Goal: Task Accomplishment & Management: Use online tool/utility

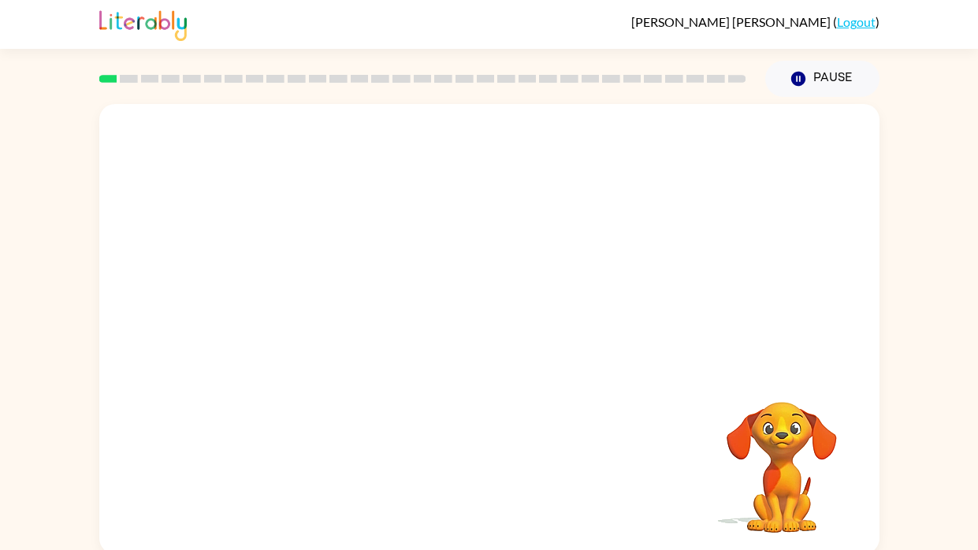
click at [887, 371] on div "Your browser must support playing .mp4 files to use Literably. Please try using…" at bounding box center [489, 325] width 978 height 457
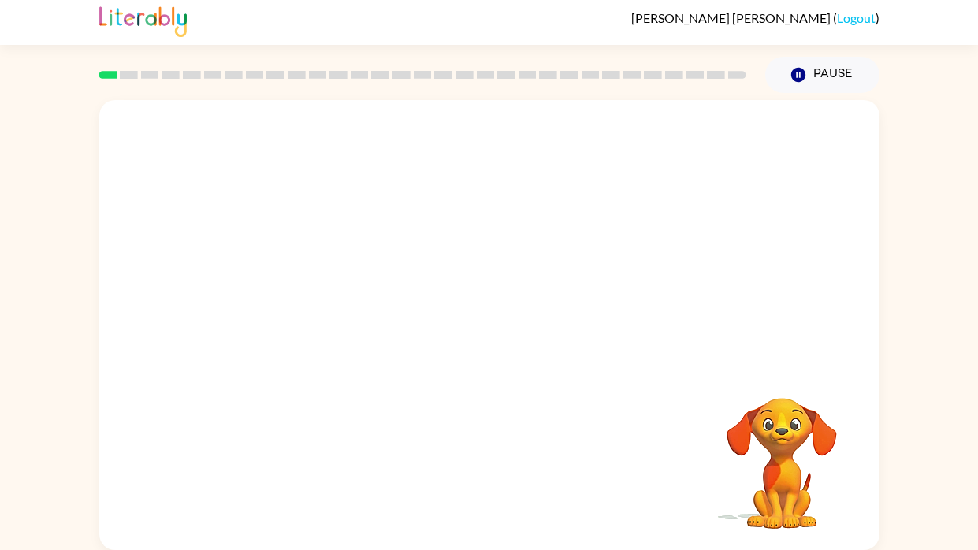
click at [680, 339] on div at bounding box center [489, 232] width 780 height 265
click at [489, 325] on icon "button" at bounding box center [489, 333] width 18 height 18
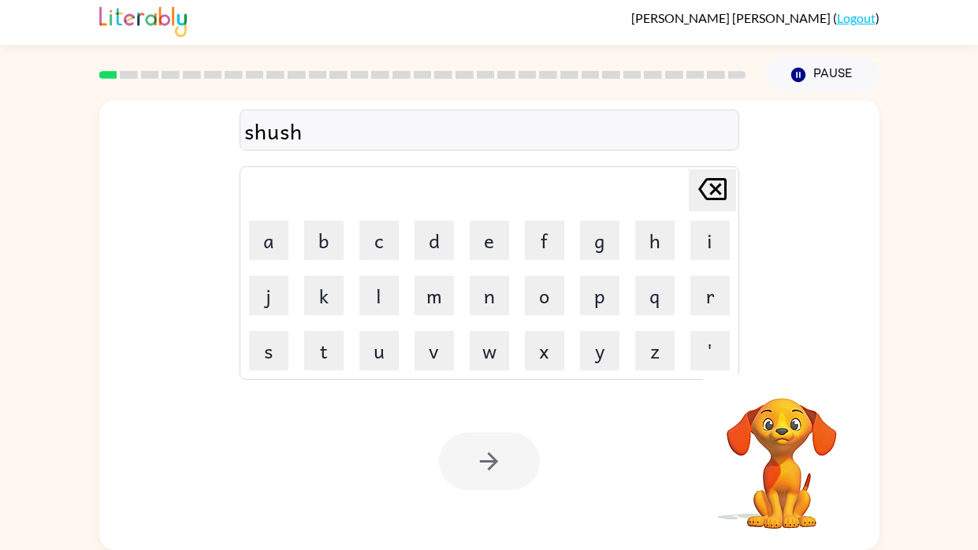
click at [497, 448] on div at bounding box center [489, 462] width 101 height 58
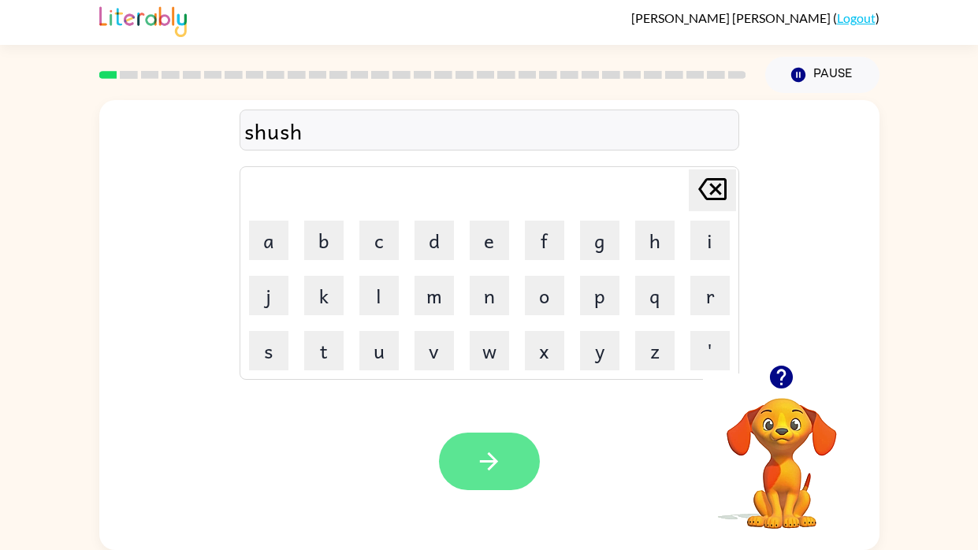
click at [497, 448] on icon "button" at bounding box center [489, 462] width 28 height 28
click at [481, 456] on icon "button" at bounding box center [489, 462] width 28 height 28
click at [464, 479] on button "button" at bounding box center [489, 462] width 101 height 58
click at [481, 465] on icon "button" at bounding box center [489, 462] width 28 height 28
click at [507, 463] on button "button" at bounding box center [489, 462] width 101 height 58
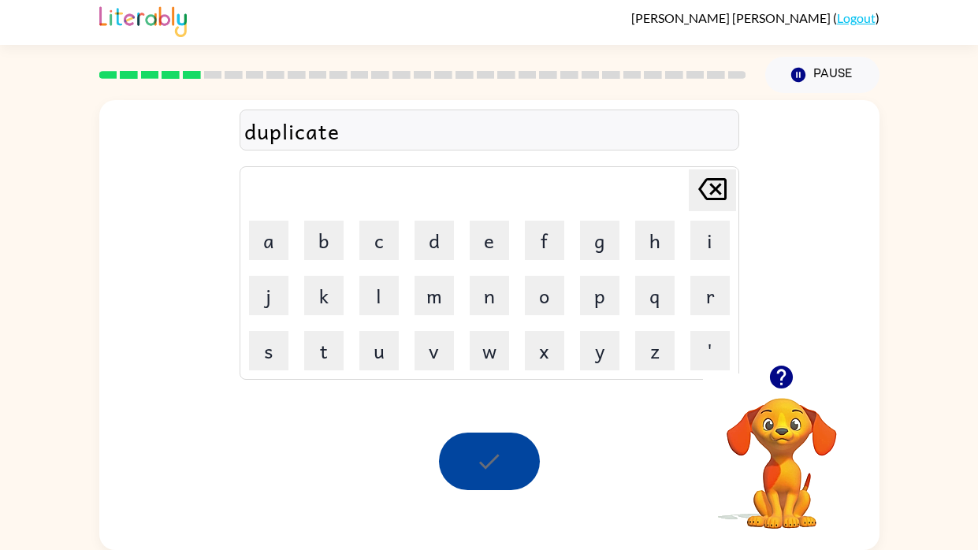
click at [507, 463] on div at bounding box center [489, 462] width 101 height 58
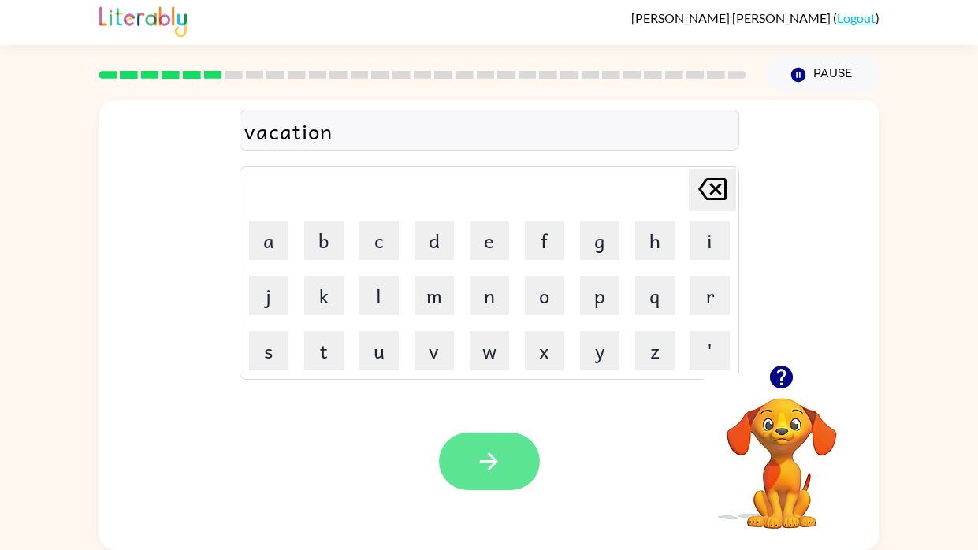
click at [492, 454] on icon "button" at bounding box center [489, 462] width 28 height 28
click at [522, 451] on button "button" at bounding box center [489, 462] width 101 height 58
click at [521, 440] on button "button" at bounding box center [489, 462] width 101 height 58
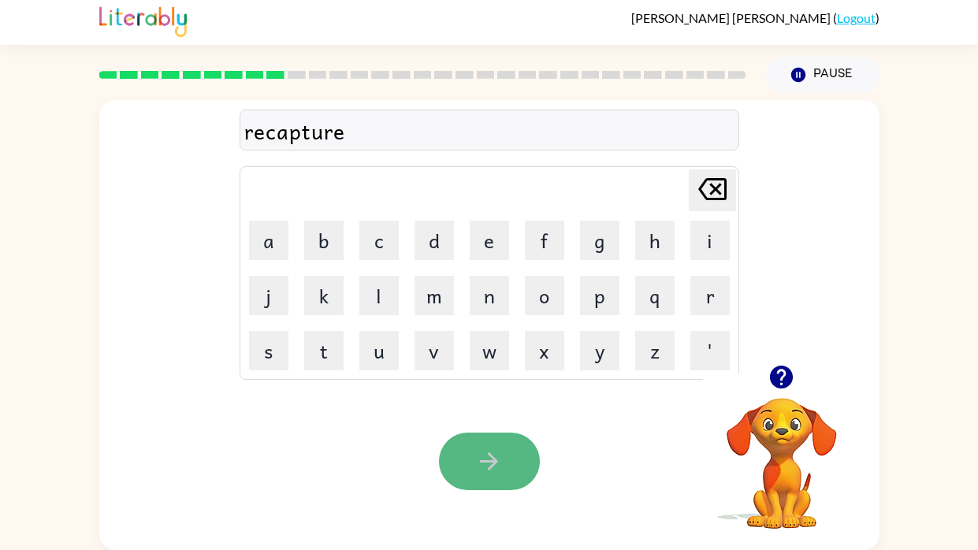
click at [458, 475] on button "button" at bounding box center [489, 462] width 101 height 58
click at [500, 471] on icon "button" at bounding box center [489, 462] width 28 height 28
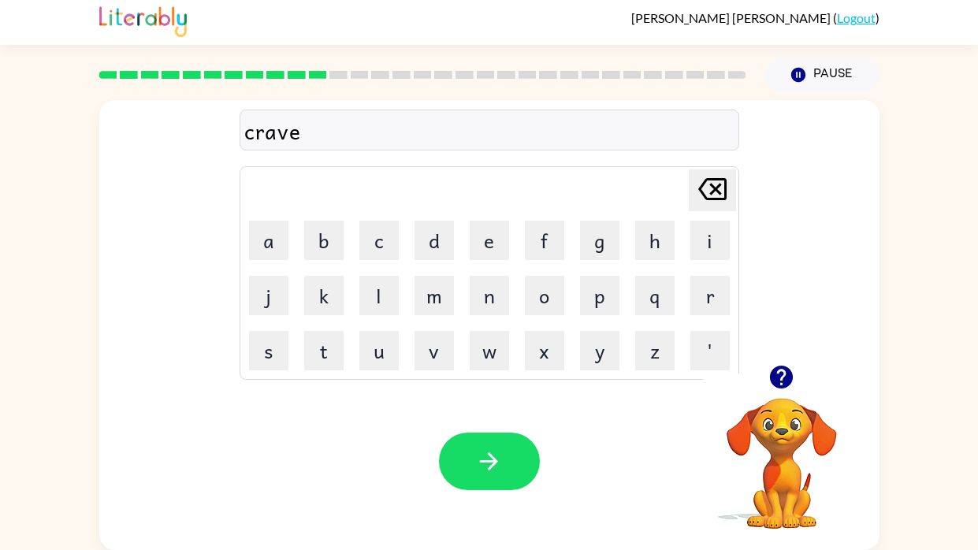
click at [493, 465] on icon "button" at bounding box center [489, 461] width 18 height 18
click at [493, 465] on div at bounding box center [489, 462] width 101 height 58
click at [499, 470] on icon "button" at bounding box center [489, 462] width 28 height 28
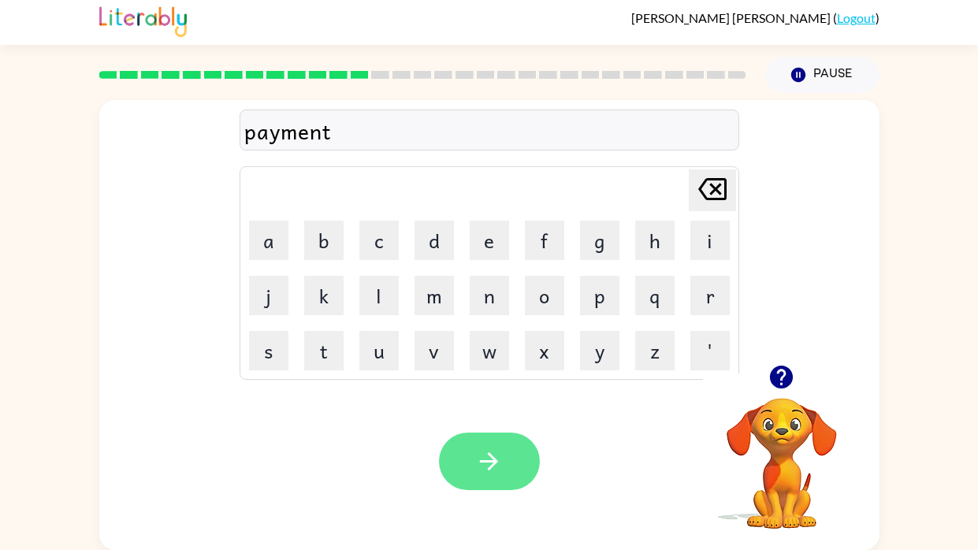
click at [496, 472] on icon "button" at bounding box center [489, 462] width 28 height 28
click at [496, 471] on div at bounding box center [489, 462] width 101 height 58
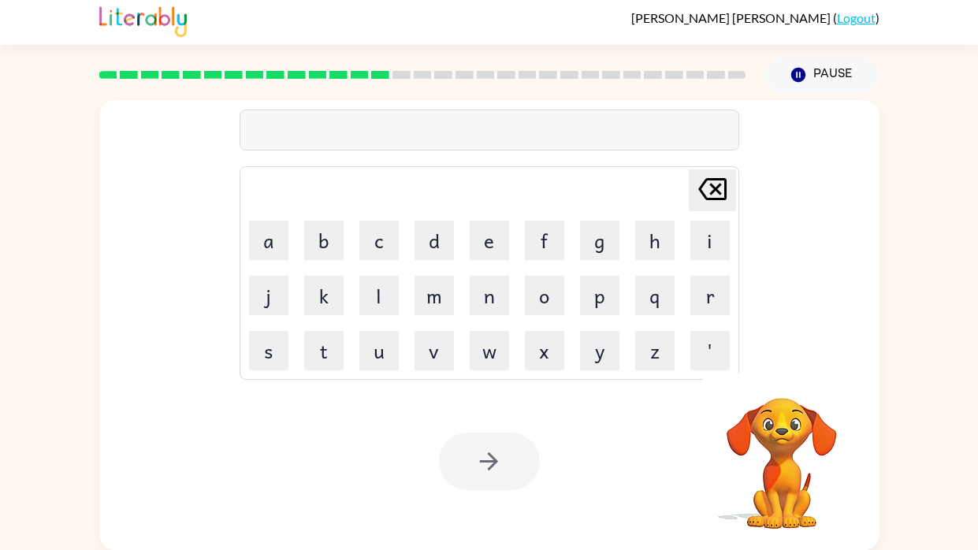
click at [880, 433] on div "Delete Delete last character input a b c d e f g h i j k l m n o p q r s t u v …" at bounding box center [489, 321] width 978 height 457
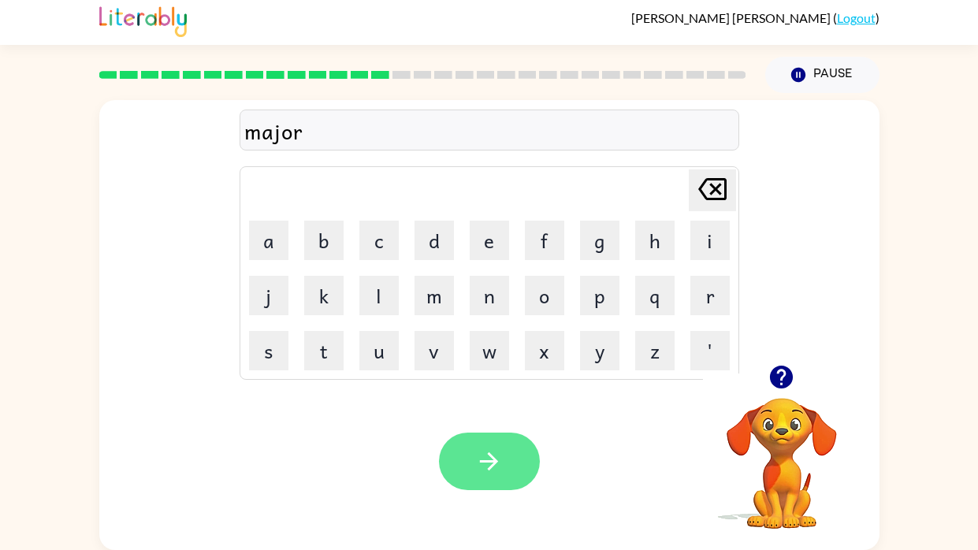
click at [487, 466] on icon "button" at bounding box center [489, 462] width 28 height 28
click at [483, 464] on icon "button" at bounding box center [489, 462] width 28 height 28
click at [492, 460] on icon "button" at bounding box center [489, 461] width 18 height 18
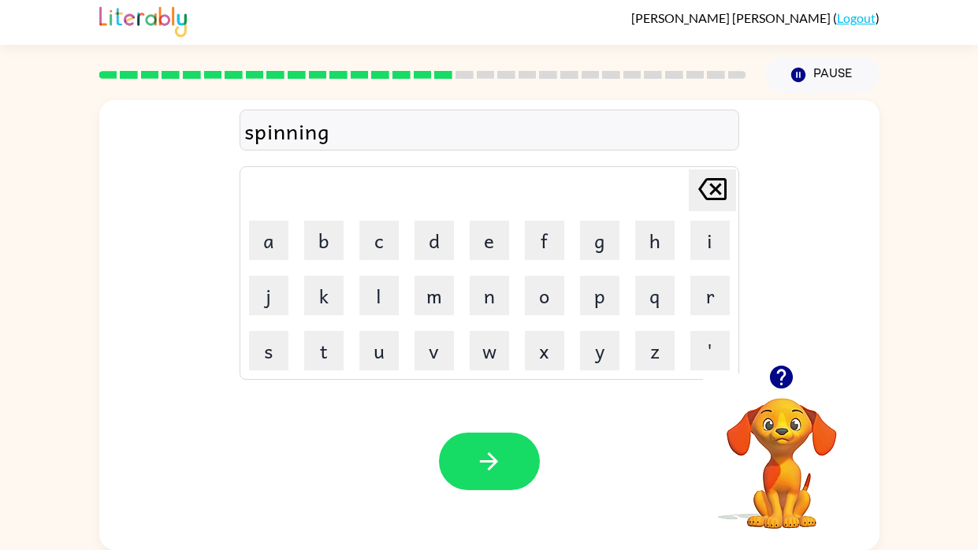
click at [497, 417] on div "Your browser must support playing .mp4 files to use Literably. Please try using…" at bounding box center [489, 461] width 780 height 177
click at [498, 450] on icon "button" at bounding box center [489, 462] width 28 height 28
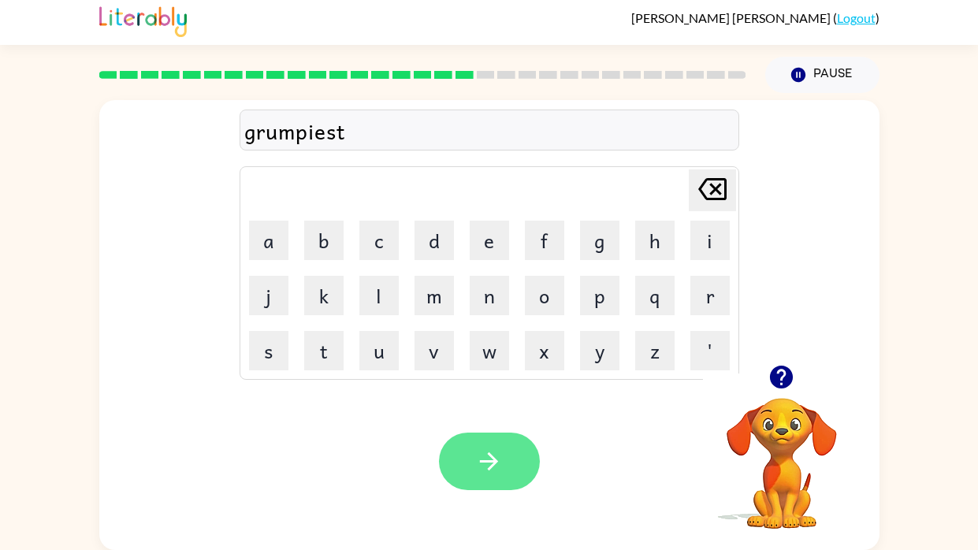
click at [496, 468] on icon "button" at bounding box center [489, 462] width 28 height 28
click at [513, 466] on button "button" at bounding box center [489, 462] width 101 height 58
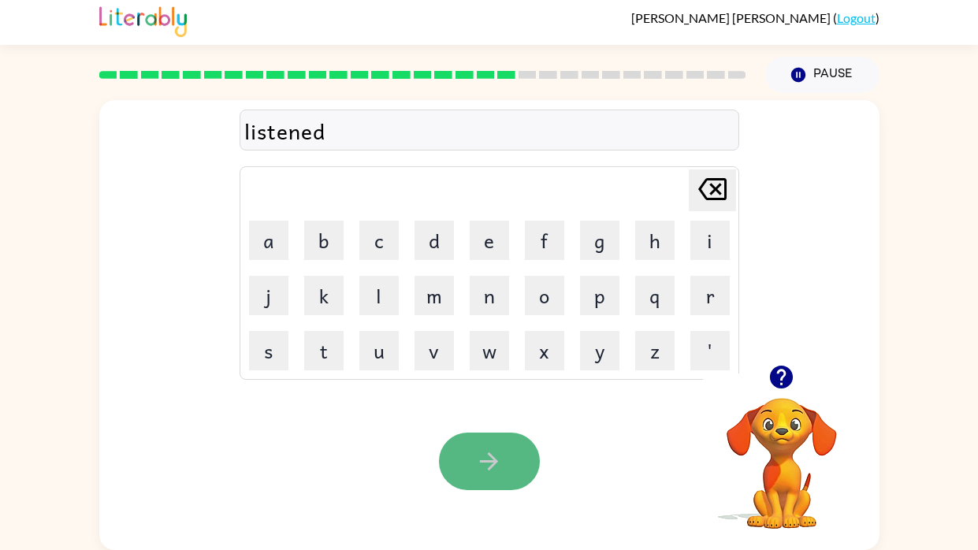
click at [487, 452] on icon "button" at bounding box center [489, 462] width 28 height 28
click at [493, 466] on icon "button" at bounding box center [489, 462] width 28 height 28
click at [493, 461] on icon "button" at bounding box center [489, 461] width 18 height 18
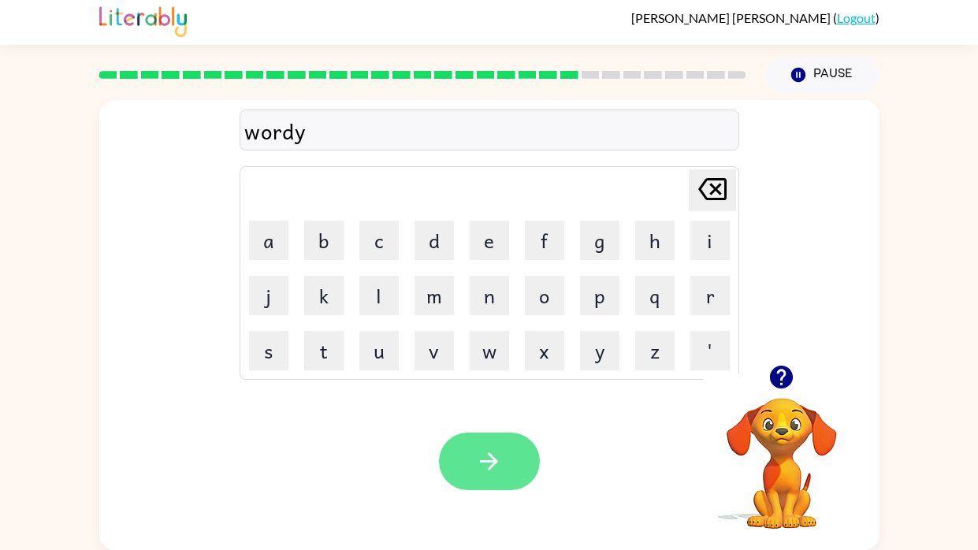
click at [491, 468] on icon "button" at bounding box center [489, 462] width 28 height 28
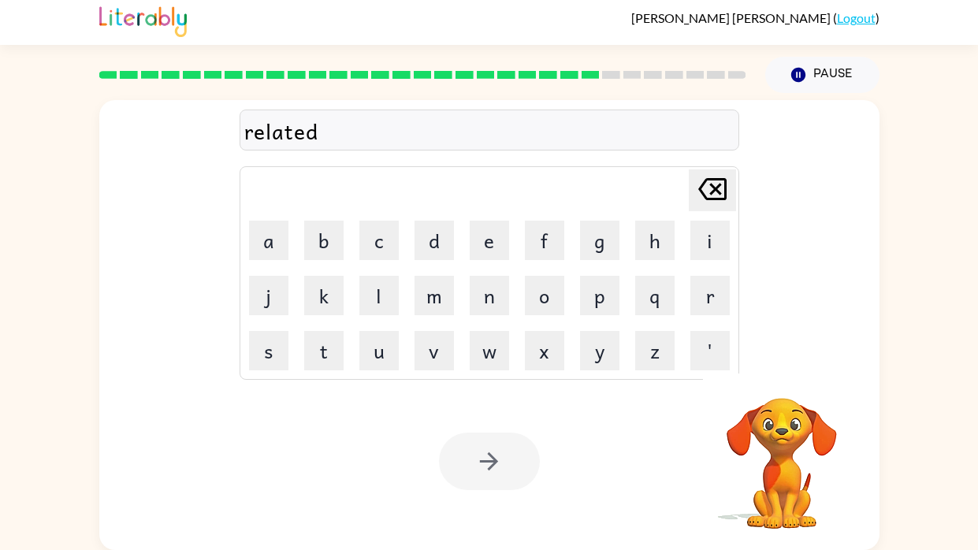
click at [481, 444] on div at bounding box center [489, 462] width 101 height 58
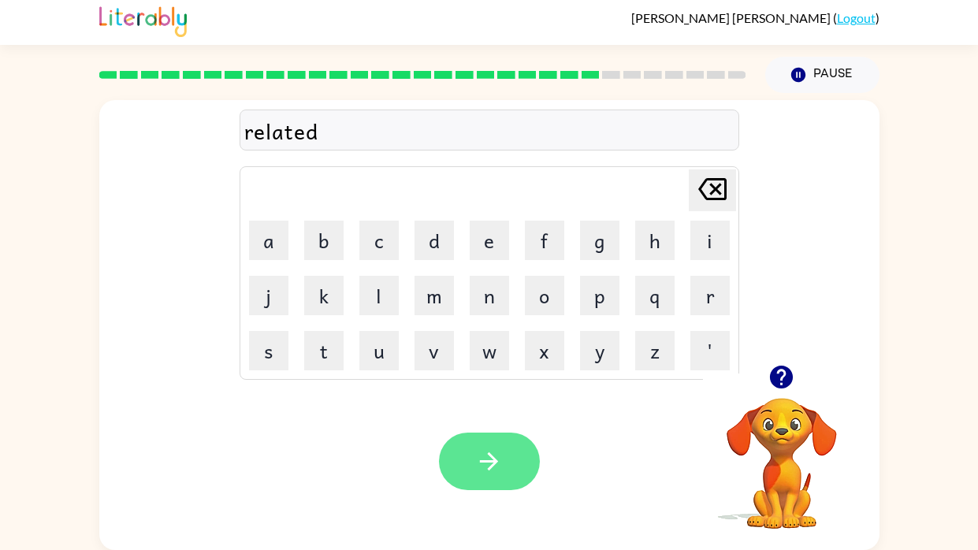
click at [481, 444] on button "button" at bounding box center [489, 462] width 101 height 58
click at [496, 460] on icon "button" at bounding box center [489, 461] width 18 height 18
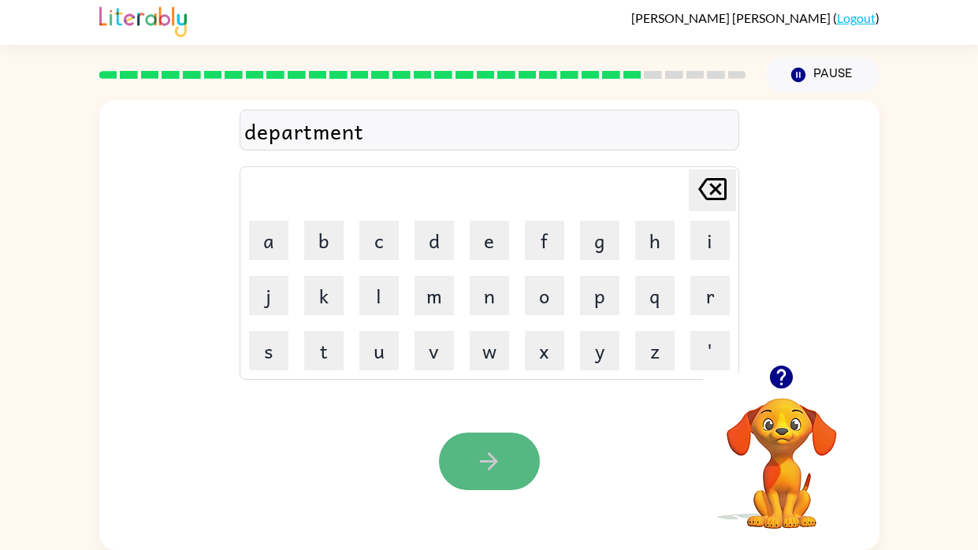
click at [492, 452] on icon "button" at bounding box center [489, 462] width 28 height 28
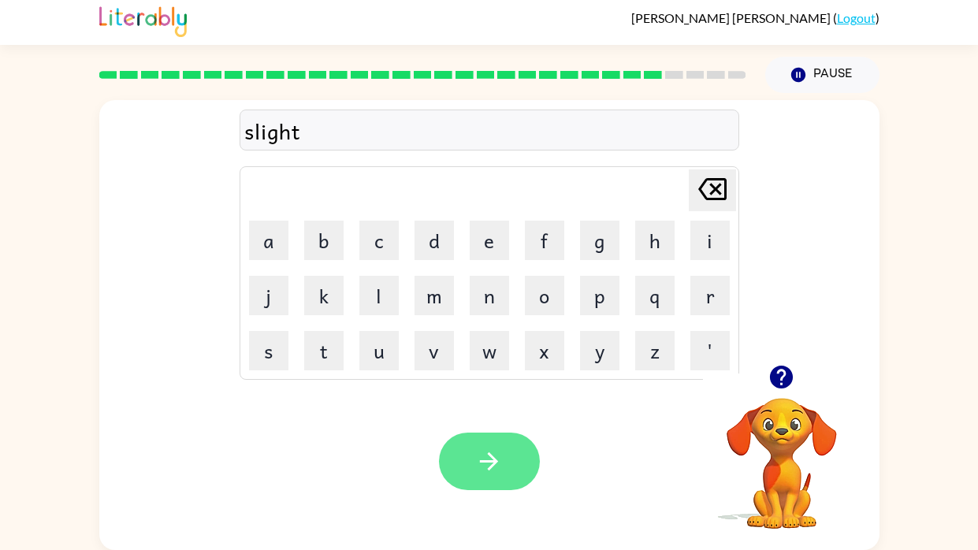
click at [494, 458] on icon "button" at bounding box center [489, 461] width 18 height 18
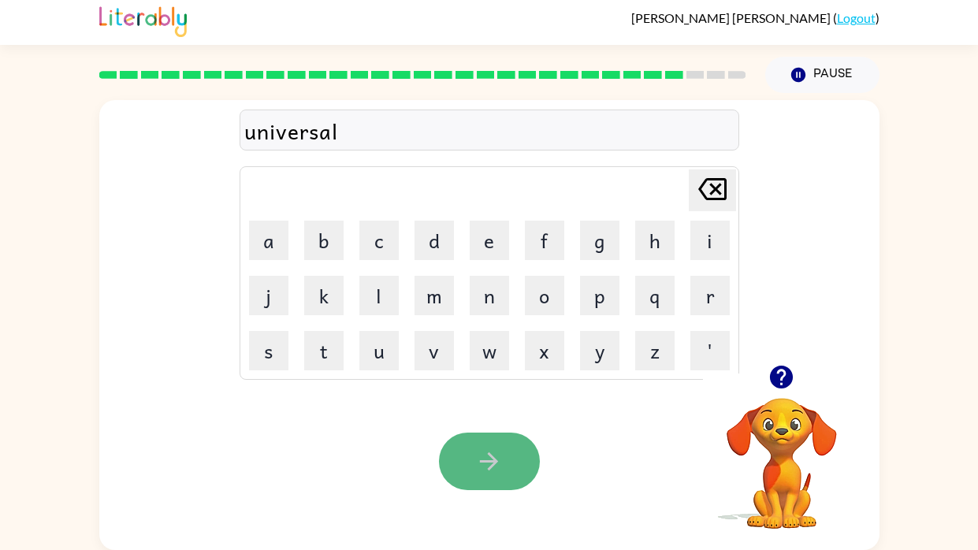
click at [520, 472] on button "button" at bounding box center [489, 462] width 101 height 58
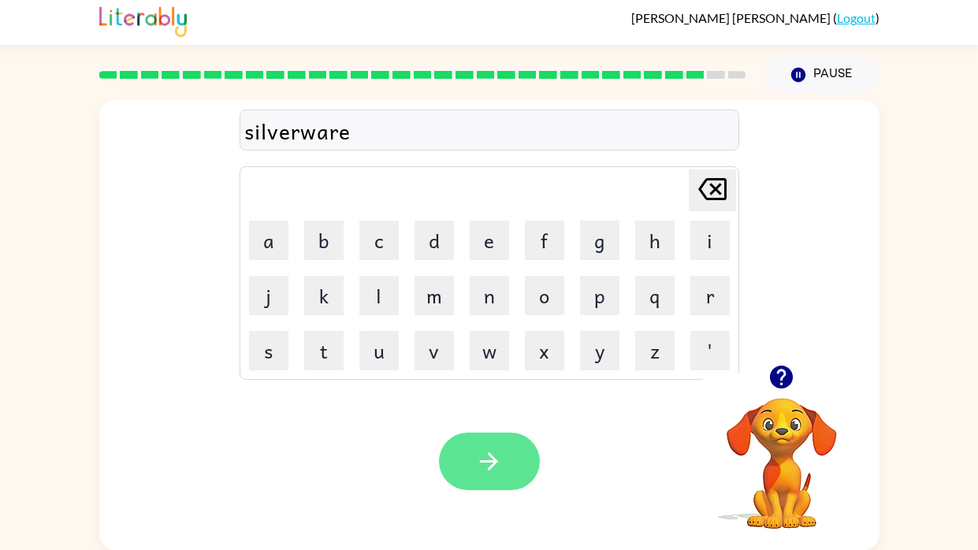
click at [495, 459] on icon "button" at bounding box center [489, 461] width 18 height 18
click at [481, 471] on icon "button" at bounding box center [489, 462] width 28 height 28
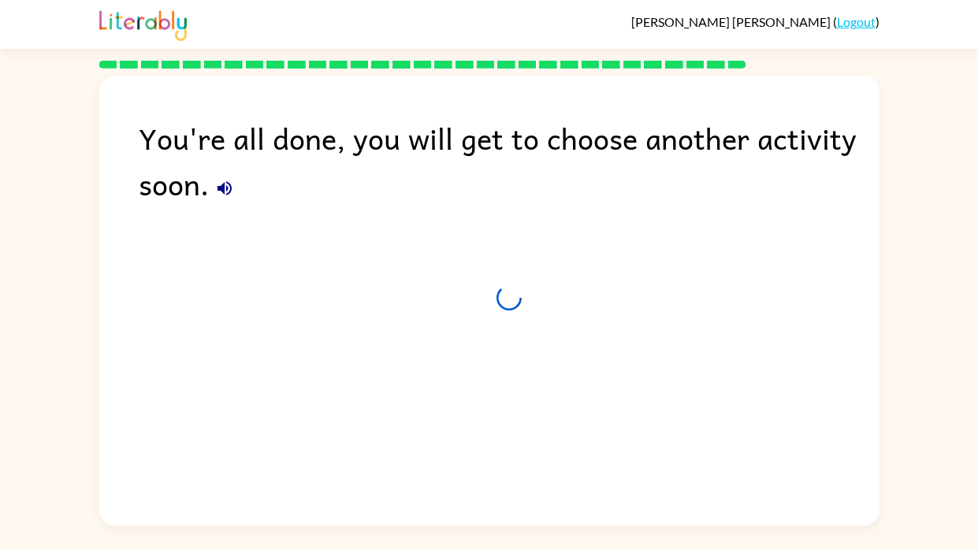
scroll to position [0, 0]
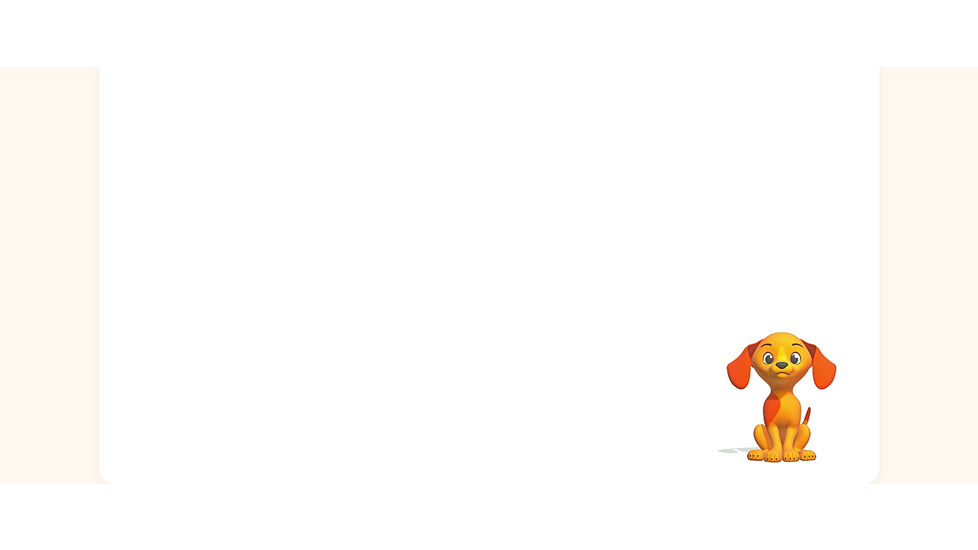
scroll to position [5, 0]
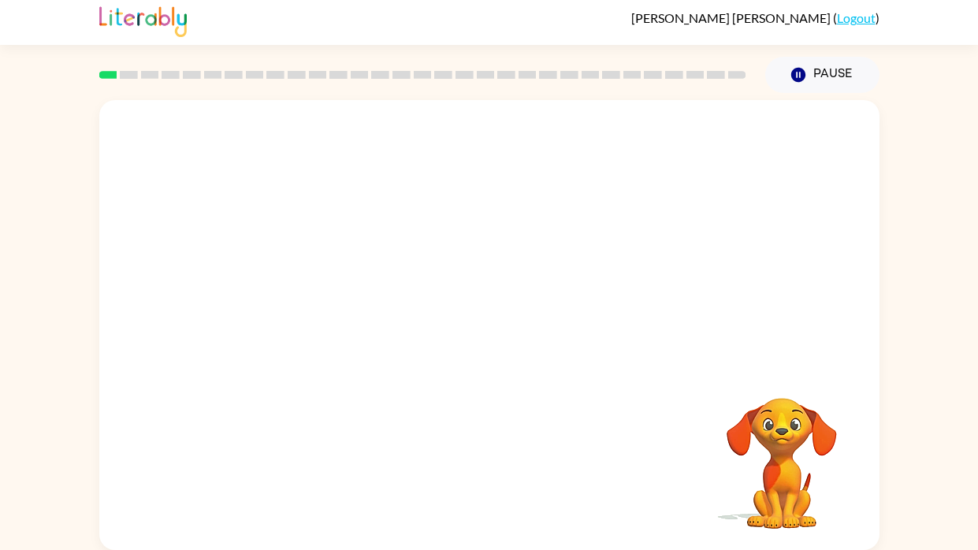
click at [289, 297] on video "Your browser must support playing .mp4 files to use Literably. Please try using…" at bounding box center [489, 232] width 780 height 265
click at [292, 299] on video "Your browser must support playing .mp4 files to use Literably. Please try using…" at bounding box center [489, 232] width 780 height 265
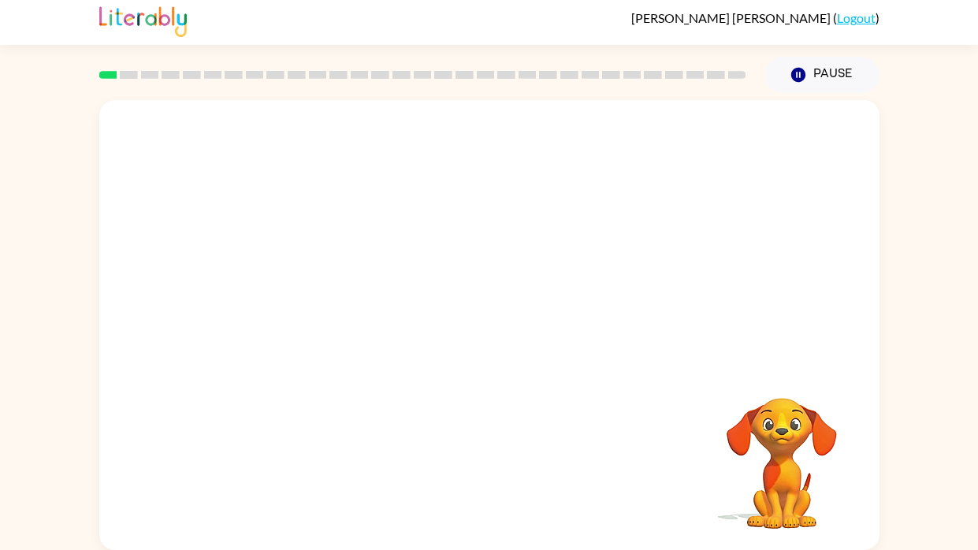
click at [292, 299] on video "Your browser must support playing .mp4 files to use Literably. Please try using…" at bounding box center [489, 232] width 780 height 265
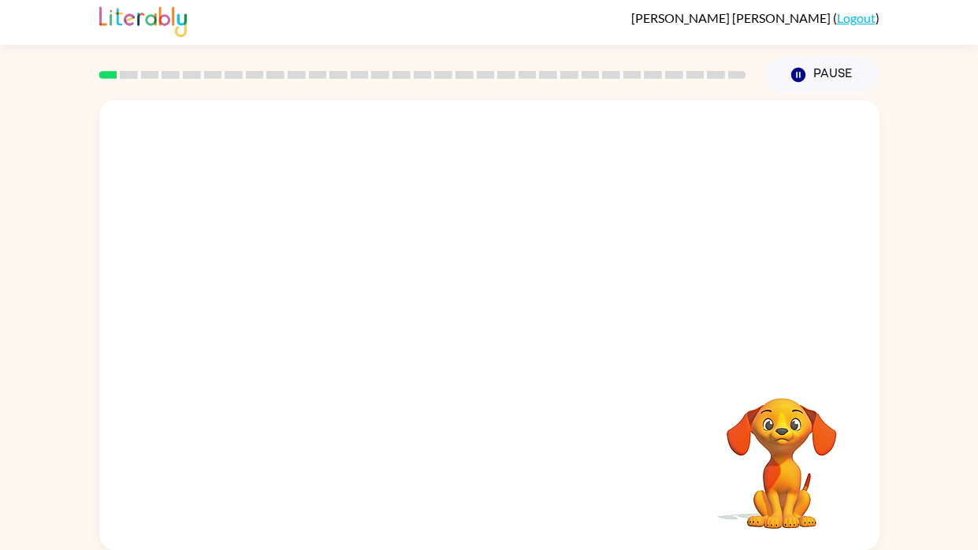
click at [292, 299] on video "Your browser must support playing .mp4 files to use Literably. Please try using…" at bounding box center [489, 232] width 780 height 265
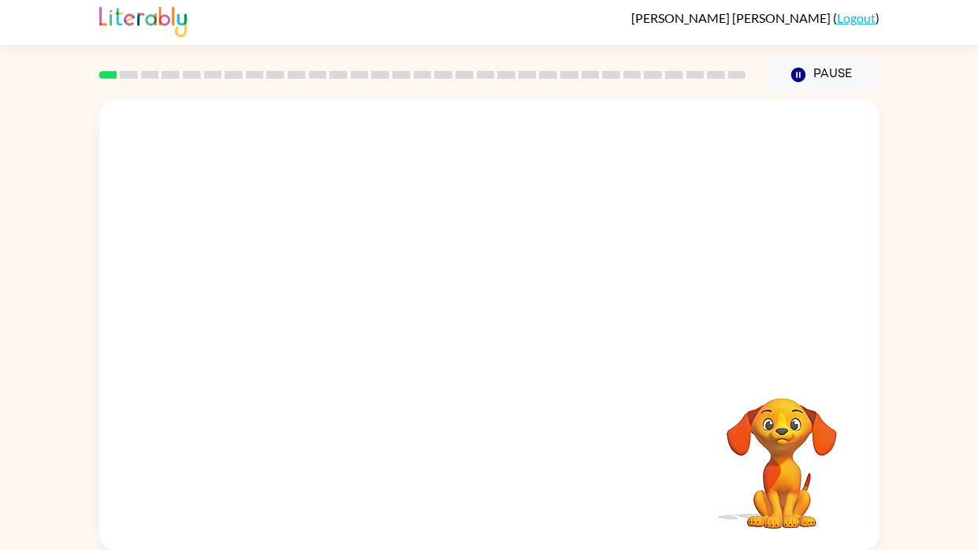
click at [292, 299] on video "Your browser must support playing .mp4 files to use Literably. Please try using…" at bounding box center [489, 232] width 780 height 265
click at [292, 303] on video "Your browser must support playing .mp4 files to use Literably. Please try using…" at bounding box center [489, 232] width 780 height 265
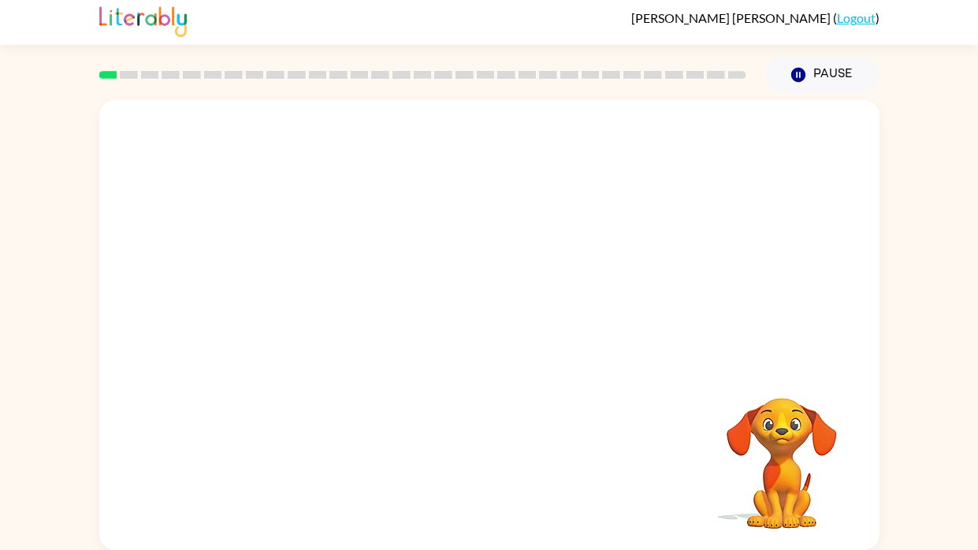
click at [543, 416] on div "Your browser must support playing .mp4 files to use Literably. Please try using…" at bounding box center [489, 325] width 780 height 450
click at [303, 290] on video "Your browser must support playing .mp4 files to use Literably. Please try using…" at bounding box center [489, 232] width 780 height 265
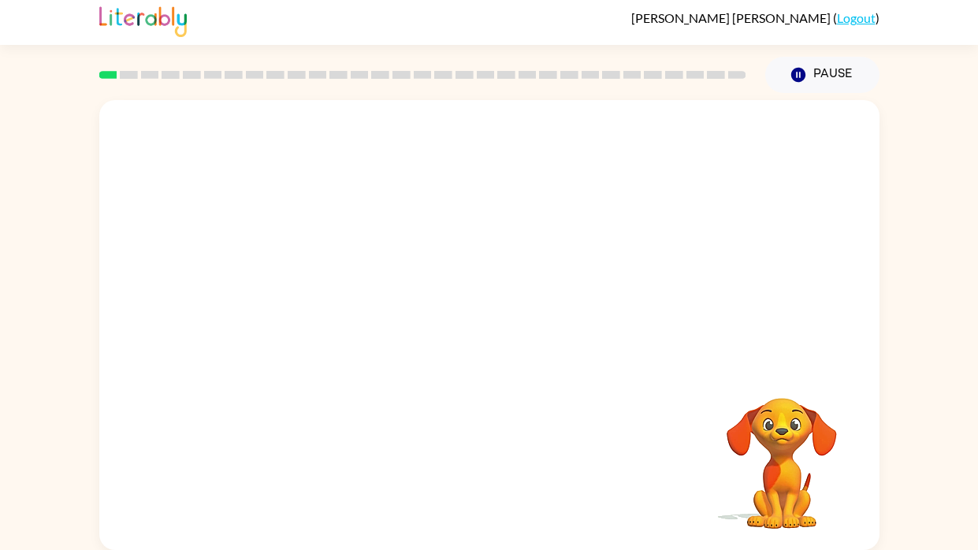
click at [303, 290] on video "Your browser must support playing .mp4 files to use Literably. Please try using…" at bounding box center [489, 232] width 780 height 265
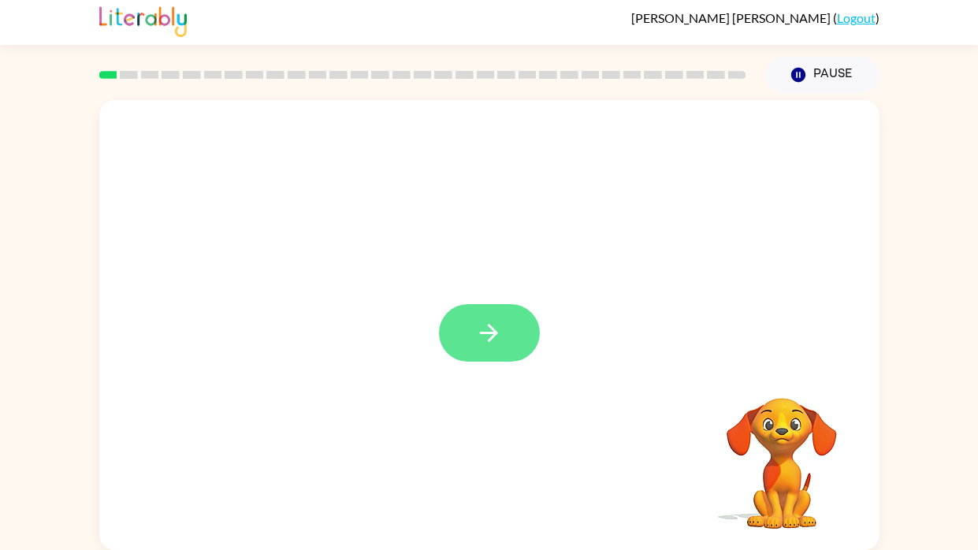
click at [466, 348] on button "button" at bounding box center [489, 333] width 101 height 58
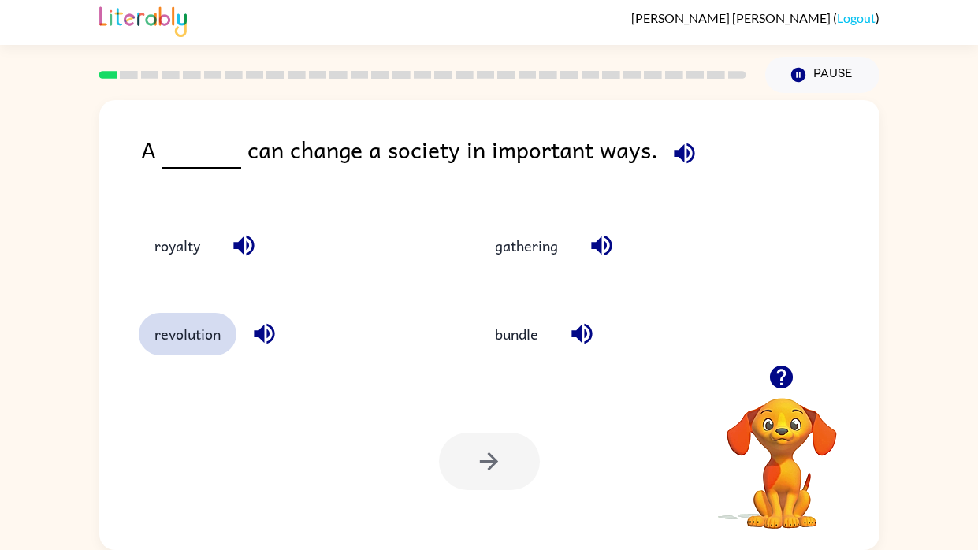
click at [195, 343] on button "revolution" at bounding box center [188, 334] width 98 height 43
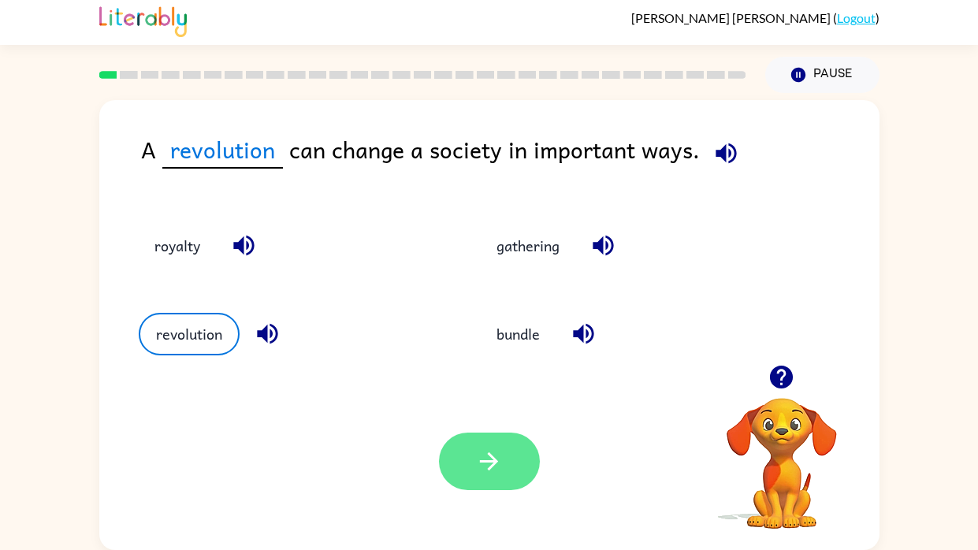
click at [470, 416] on button "button" at bounding box center [489, 462] width 101 height 58
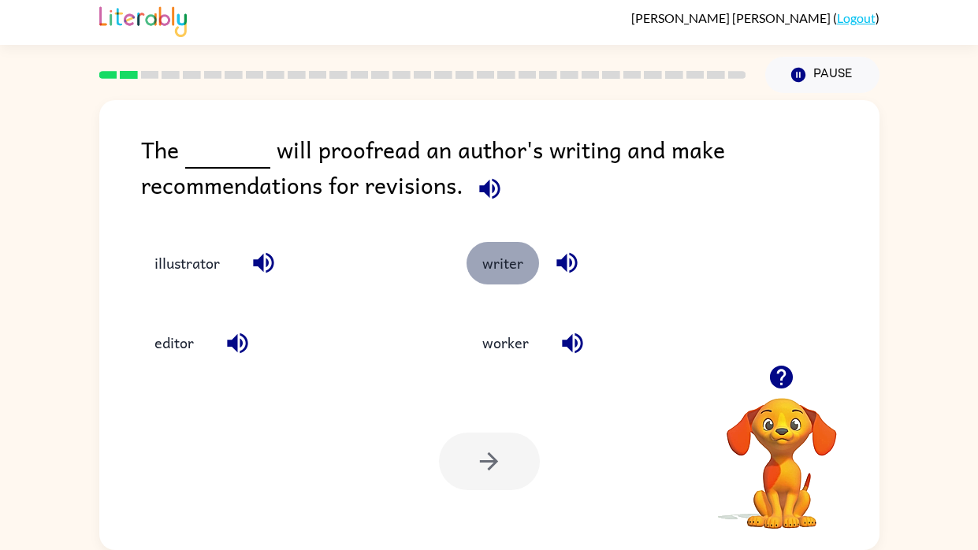
click at [497, 273] on button "writer" at bounding box center [502, 263] width 72 height 43
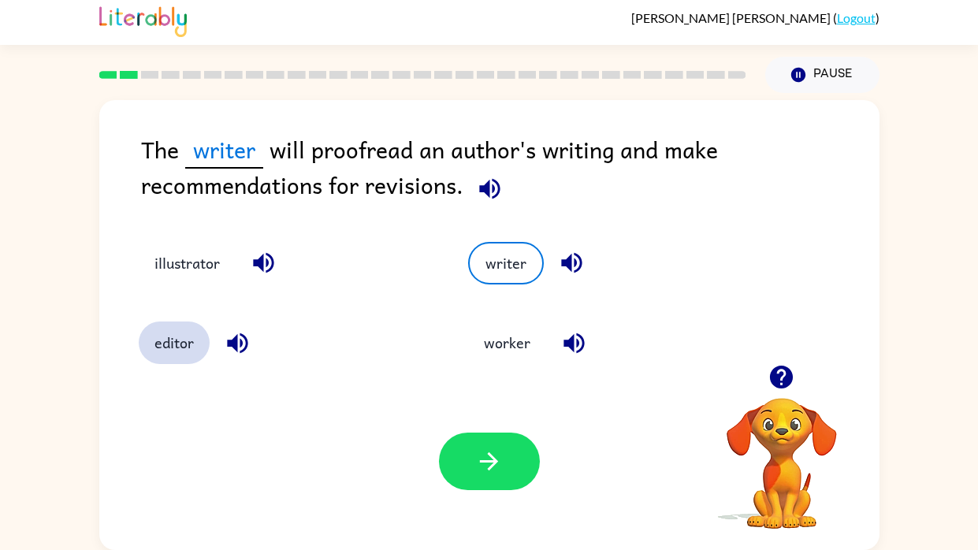
click at [177, 351] on button "editor" at bounding box center [174, 343] width 71 height 43
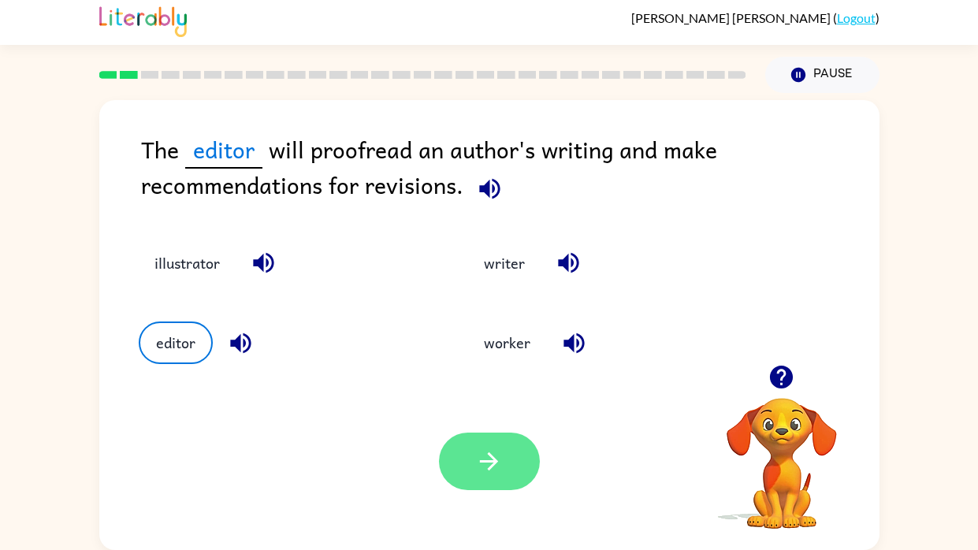
click at [463, 416] on button "button" at bounding box center [489, 462] width 101 height 58
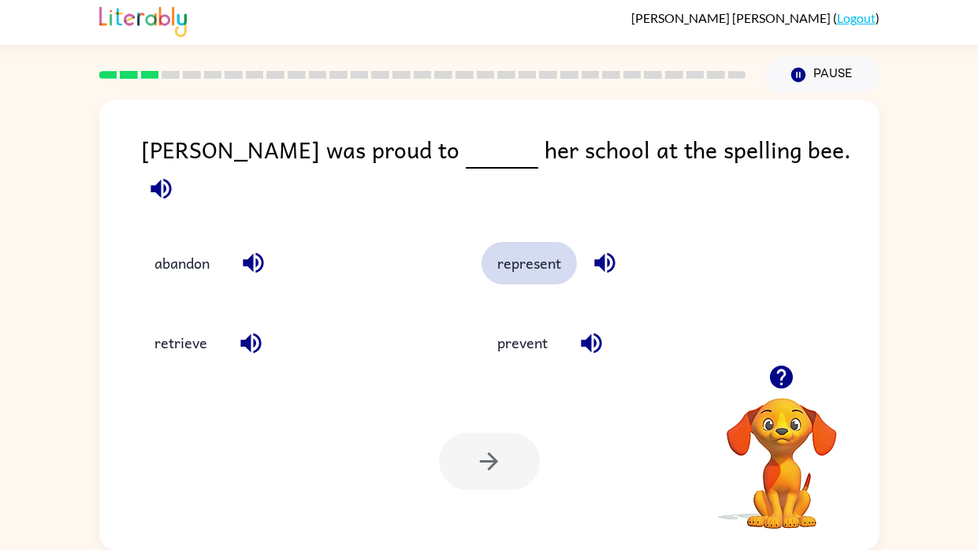
click at [498, 248] on button "represent" at bounding box center [528, 263] width 95 height 43
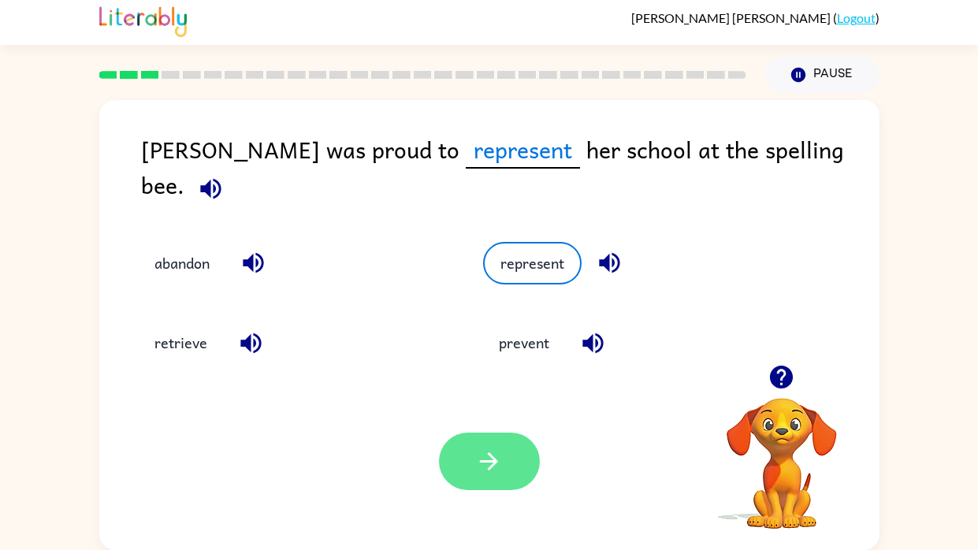
click at [466, 416] on button "button" at bounding box center [489, 462] width 101 height 58
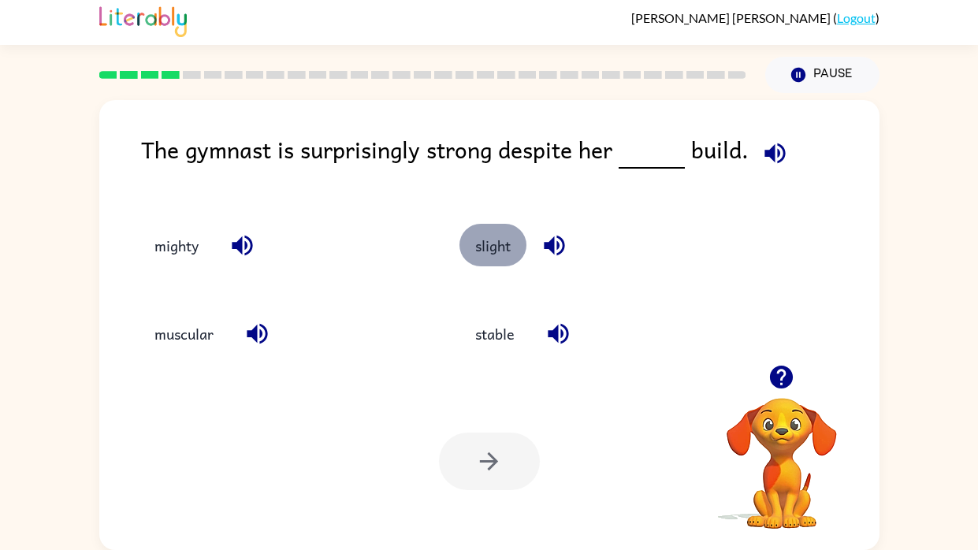
click at [515, 257] on button "slight" at bounding box center [492, 245] width 67 height 43
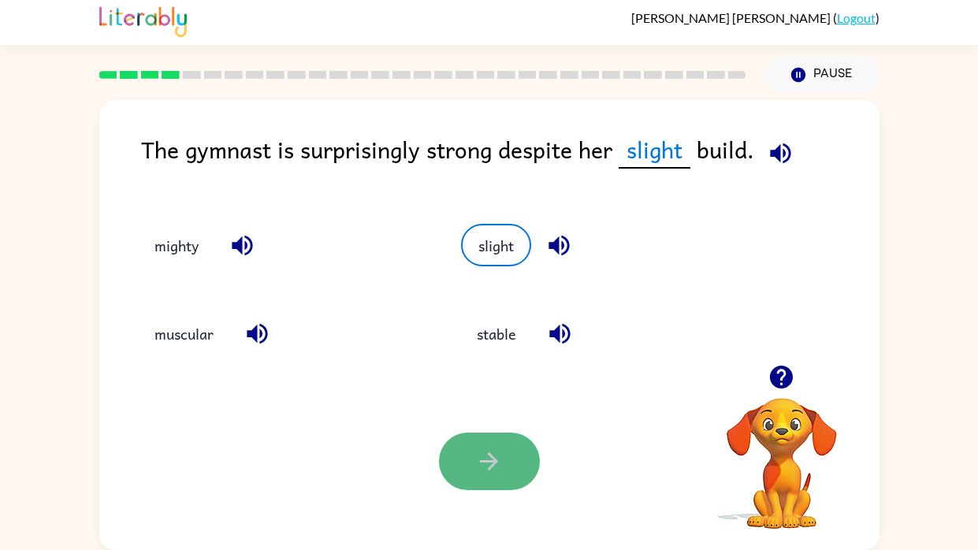
click at [502, 416] on button "button" at bounding box center [489, 462] width 101 height 58
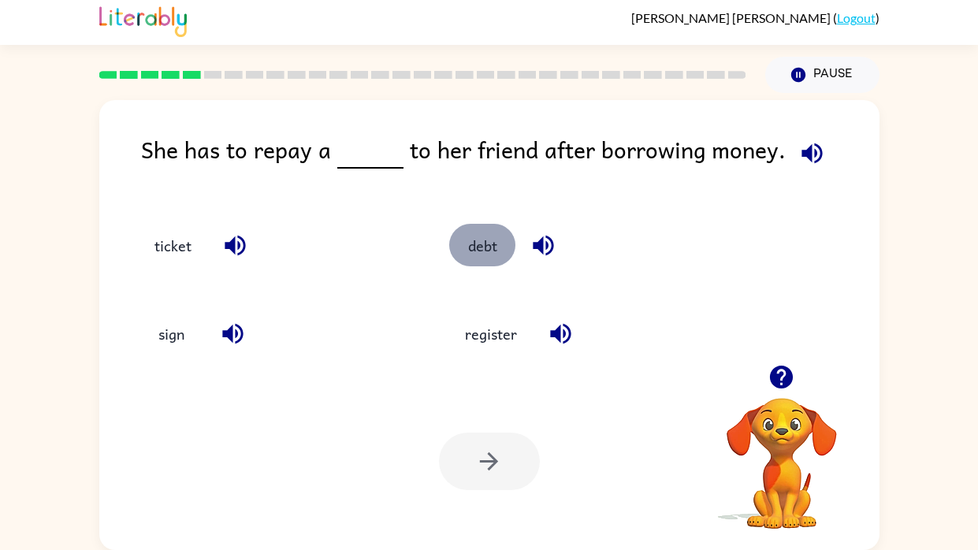
click at [487, 232] on button "debt" at bounding box center [482, 245] width 66 height 43
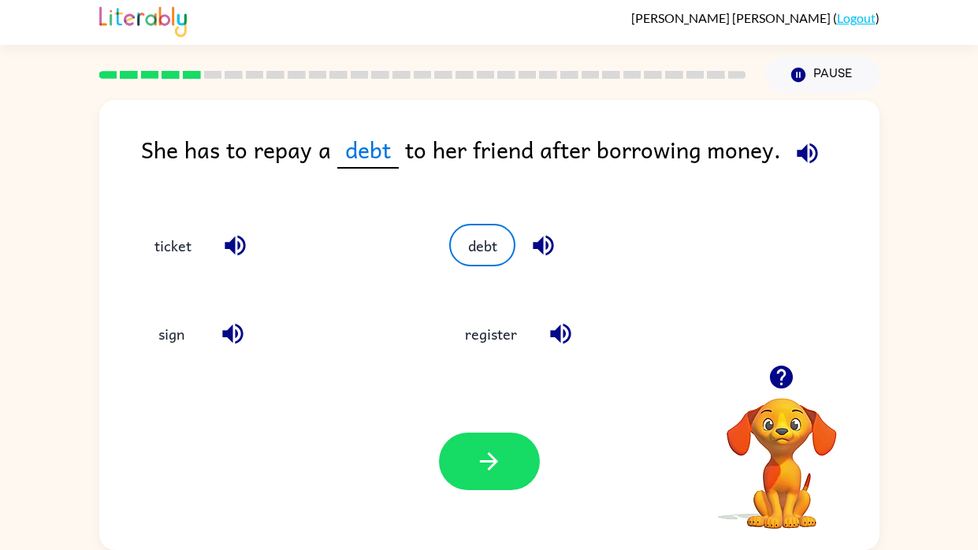
click at [473, 407] on div "Your browser must support playing .mp4 files to use Literably. Please try using…" at bounding box center [489, 461] width 780 height 177
click at [500, 416] on icon "button" at bounding box center [489, 462] width 28 height 28
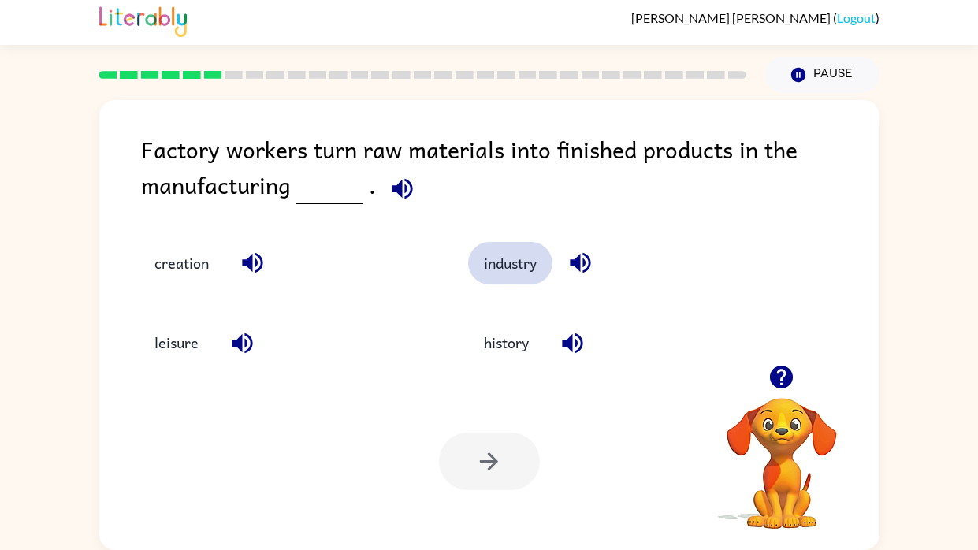
click at [533, 273] on button "industry" at bounding box center [510, 263] width 84 height 43
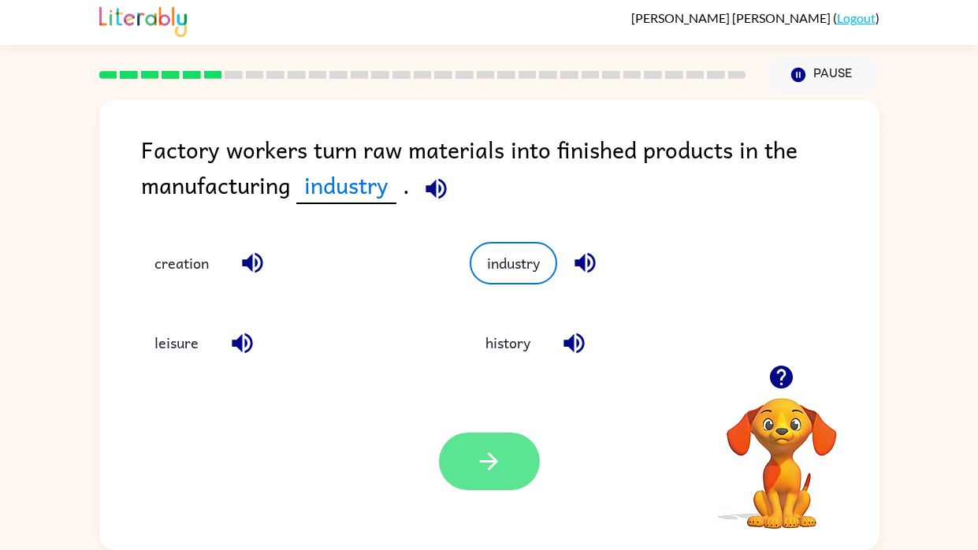
click at [506, 416] on button "button" at bounding box center [489, 462] width 101 height 58
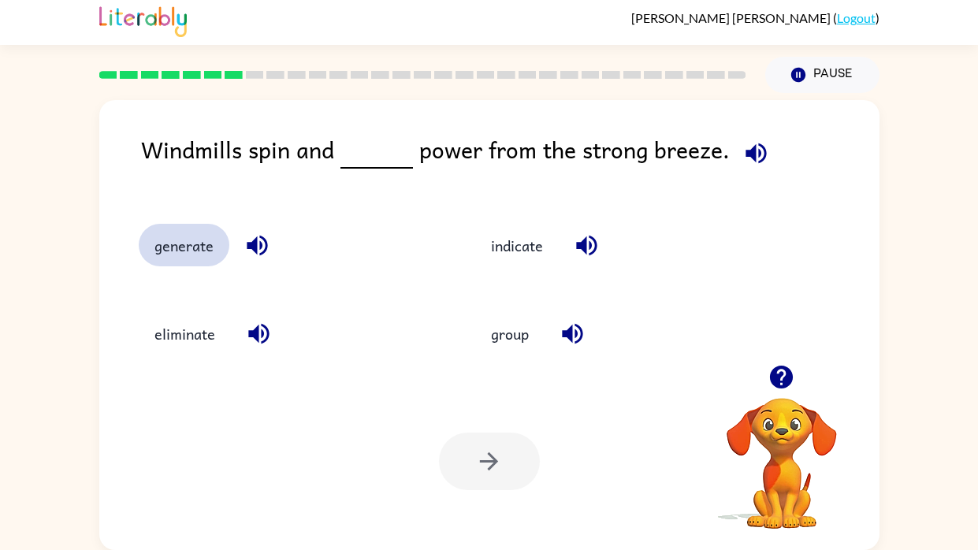
click at [206, 238] on button "generate" at bounding box center [184, 245] width 91 height 43
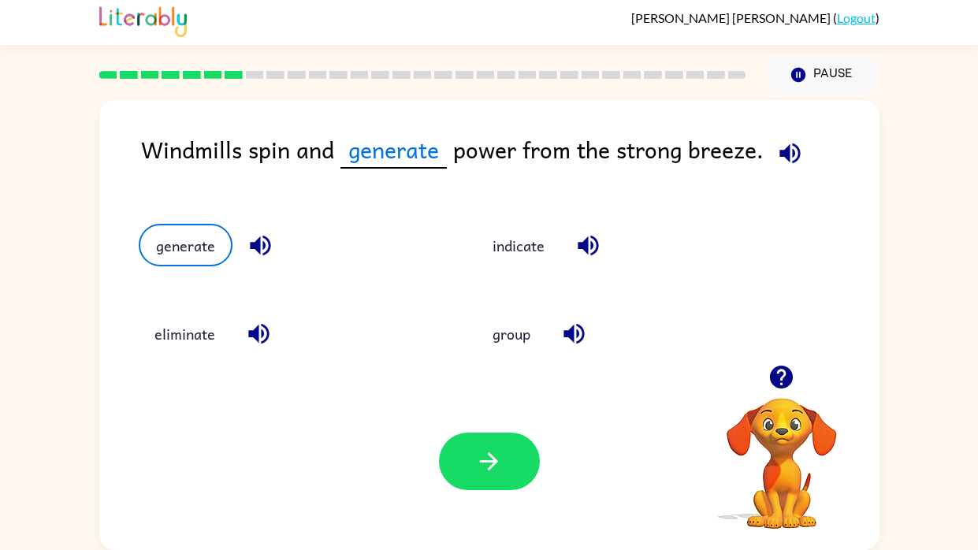
click at [439, 416] on div at bounding box center [489, 462] width 101 height 58
click at [448, 416] on button "button" at bounding box center [489, 462] width 101 height 58
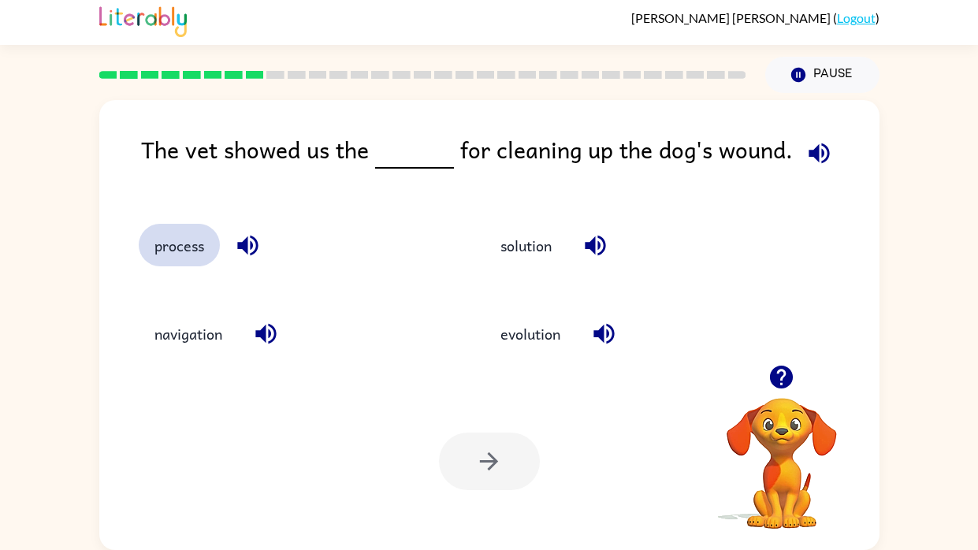
click at [195, 257] on button "process" at bounding box center [179, 245] width 81 height 43
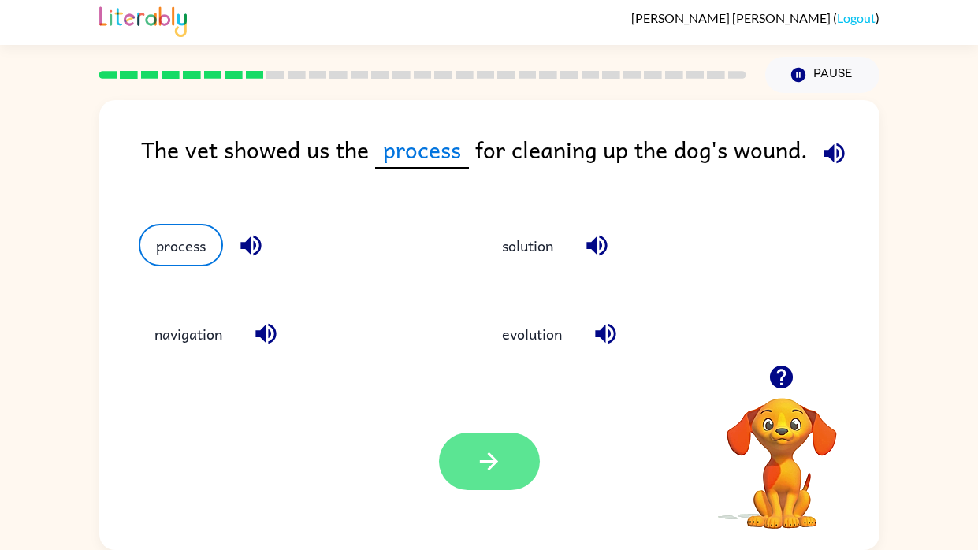
click at [462, 416] on button "button" at bounding box center [489, 462] width 101 height 58
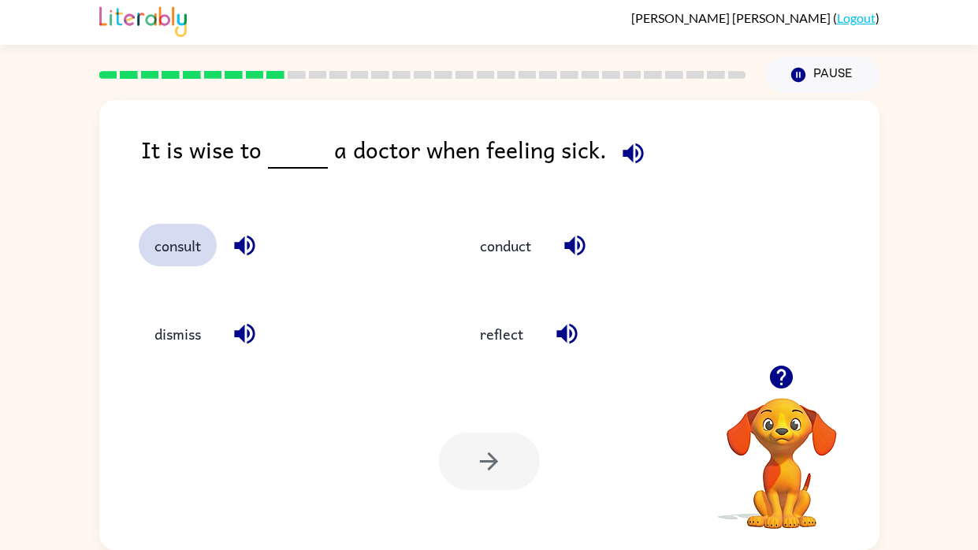
click at [158, 239] on button "consult" at bounding box center [178, 245] width 78 height 43
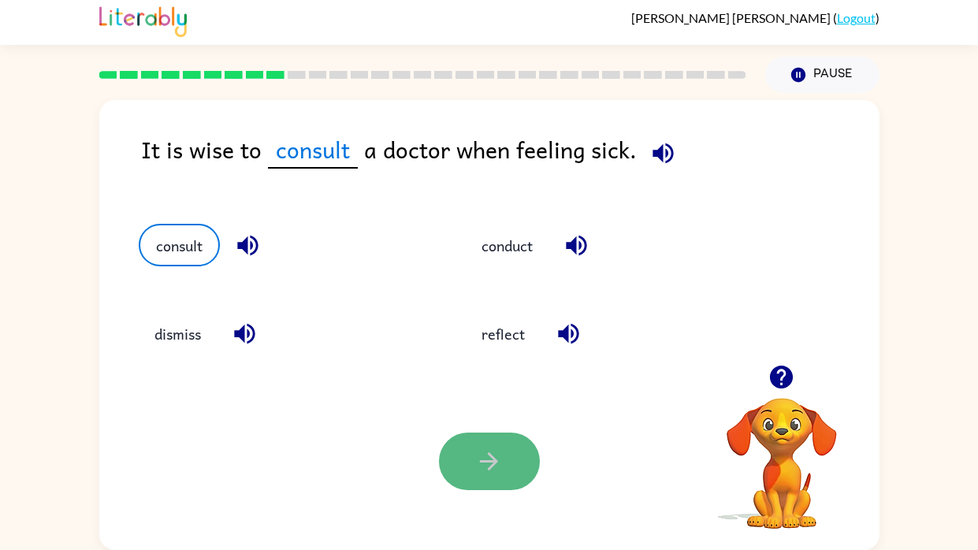
click at [478, 416] on icon "button" at bounding box center [489, 462] width 28 height 28
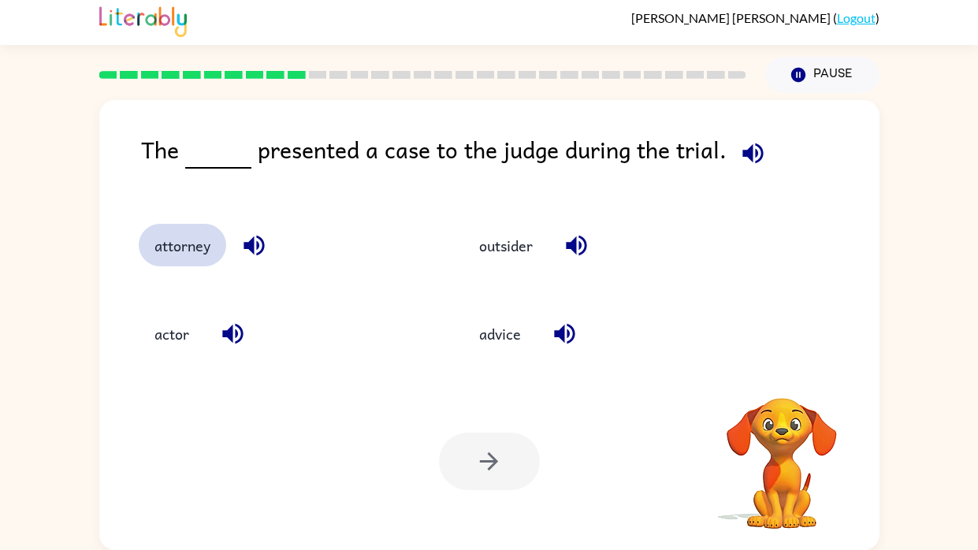
click at [204, 233] on button "attorney" at bounding box center [182, 245] width 87 height 43
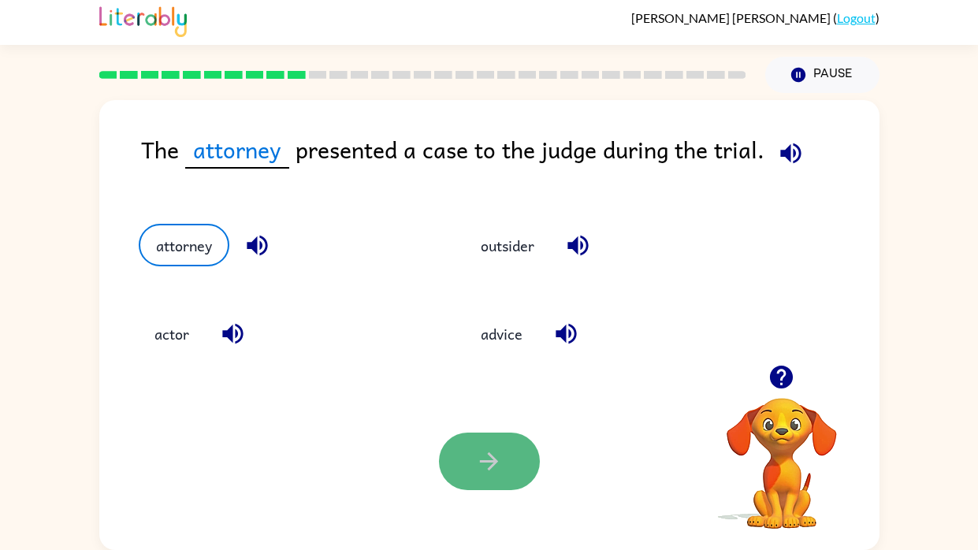
click at [468, 416] on button "button" at bounding box center [489, 462] width 101 height 58
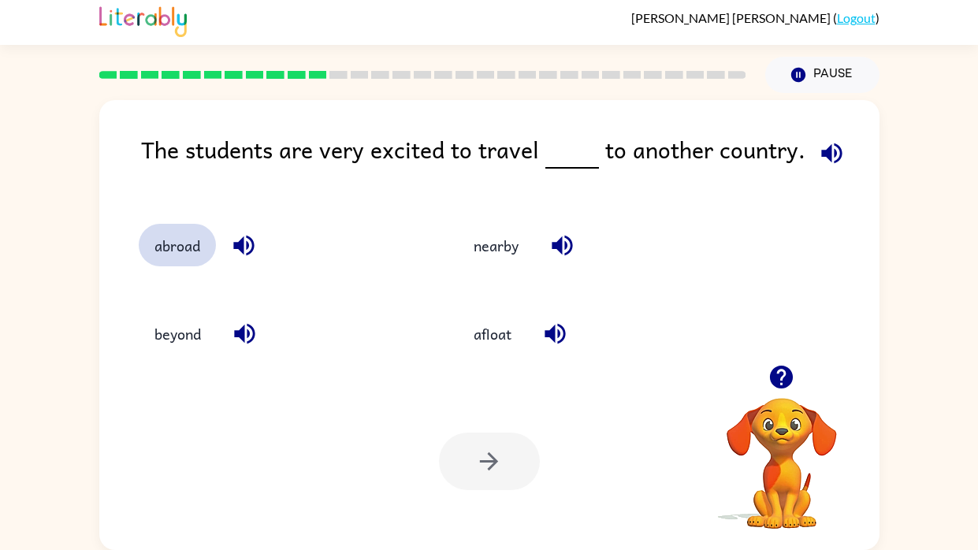
click at [183, 259] on button "abroad" at bounding box center [177, 245] width 77 height 43
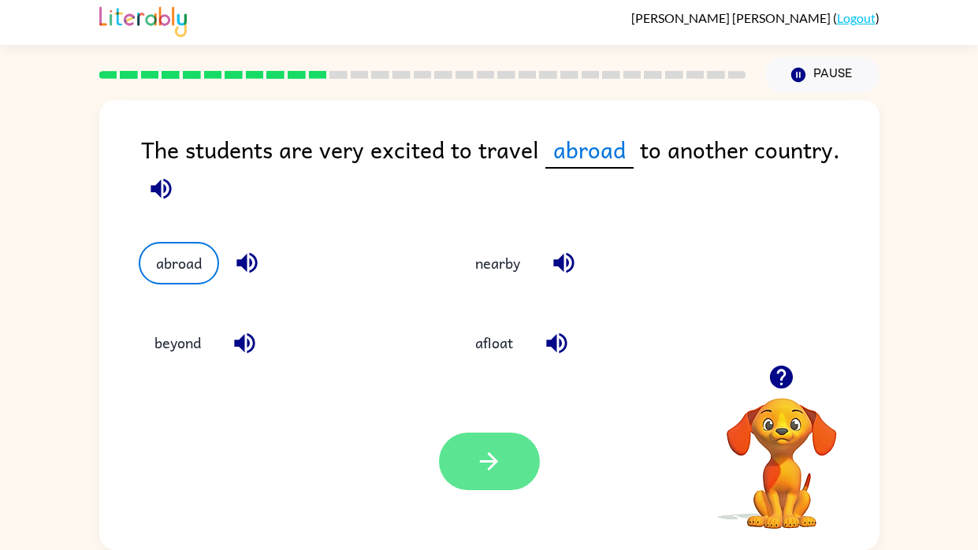
click at [470, 416] on button "button" at bounding box center [489, 462] width 101 height 58
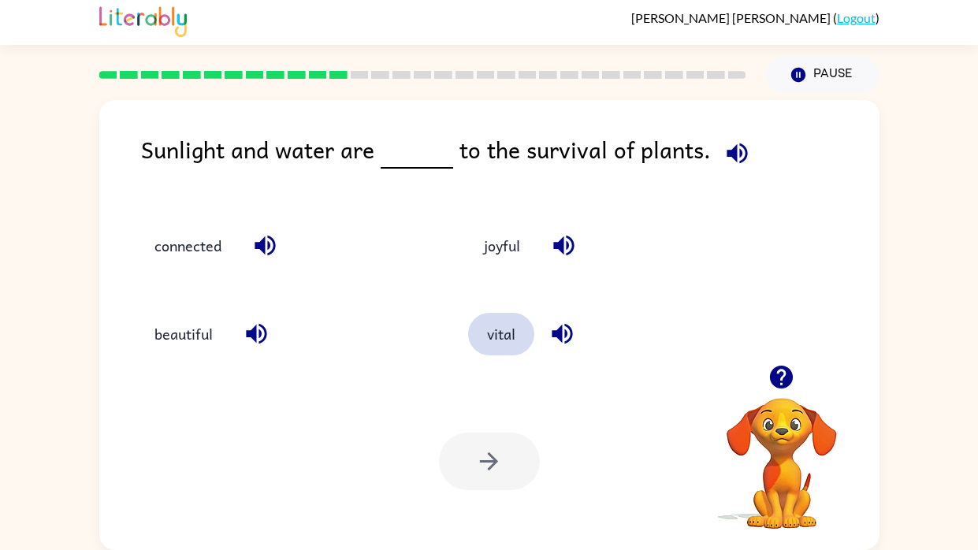
click at [496, 340] on button "vital" at bounding box center [501, 334] width 66 height 43
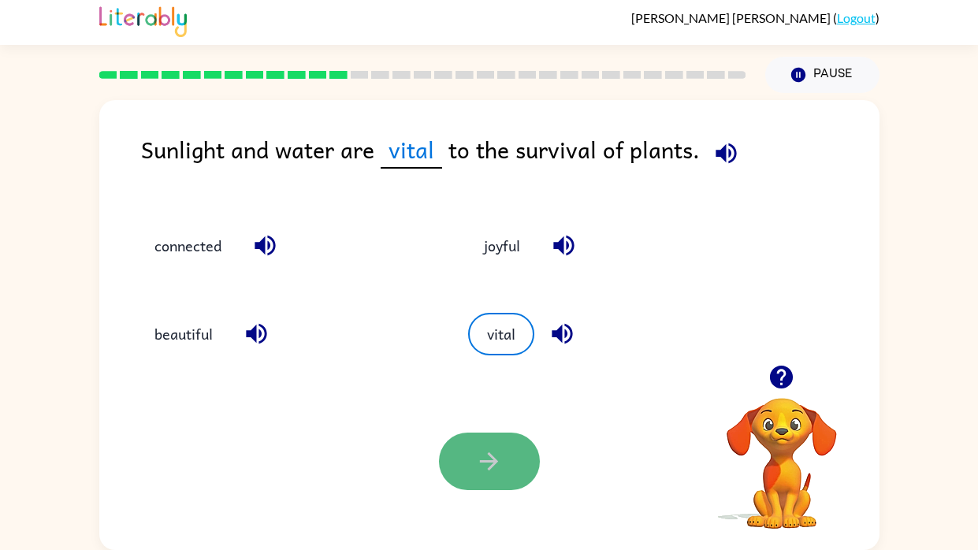
click at [499, 416] on button "button" at bounding box center [489, 462] width 101 height 58
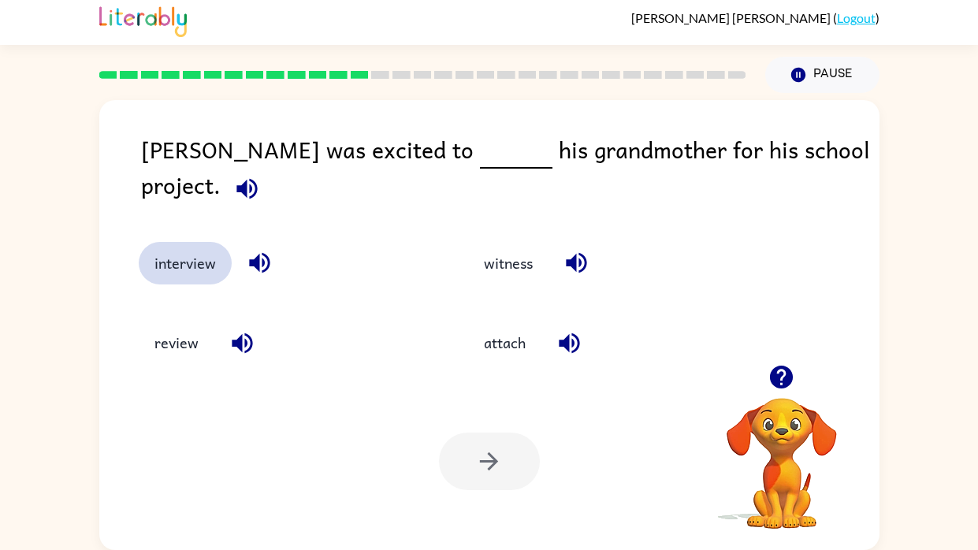
click at [190, 258] on button "interview" at bounding box center [185, 263] width 93 height 43
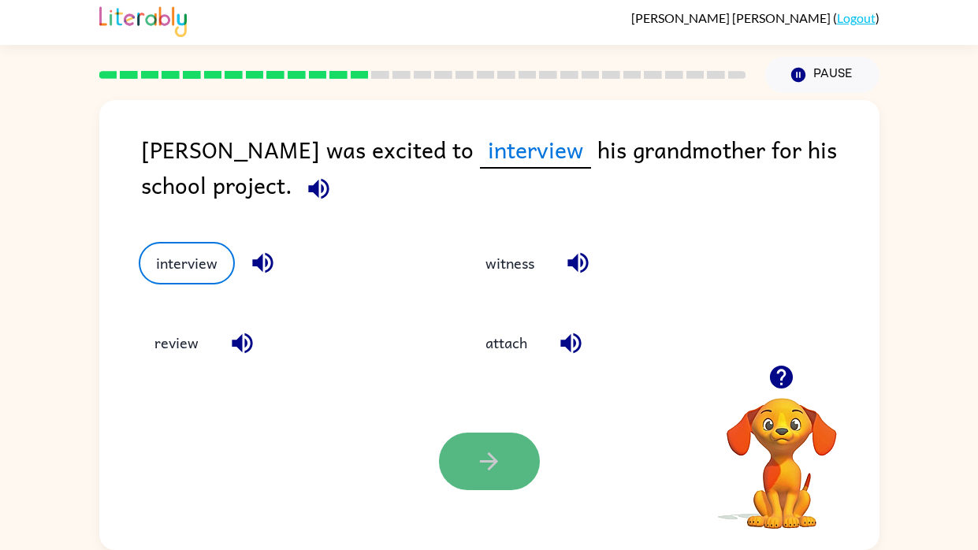
click at [491, 416] on icon "button" at bounding box center [489, 461] width 18 height 18
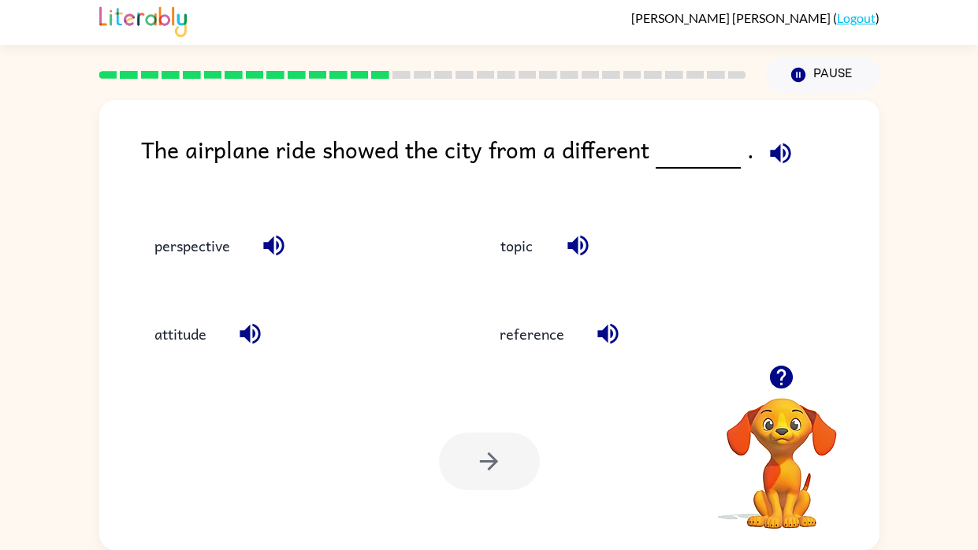
click at [162, 269] on div "perspective" at bounding box center [281, 238] width 345 height 88
click at [165, 258] on button "perspective" at bounding box center [192, 245] width 107 height 43
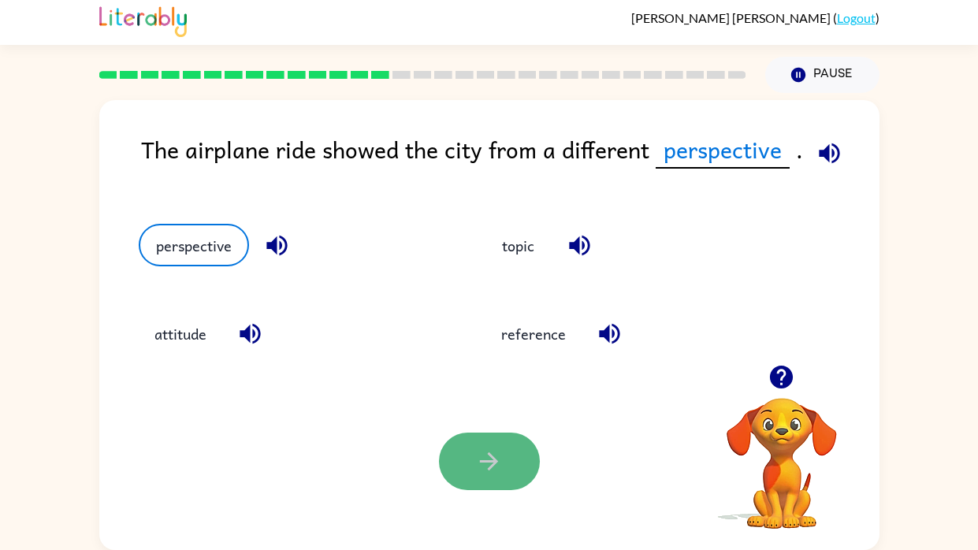
click at [459, 416] on button "button" at bounding box center [489, 462] width 101 height 58
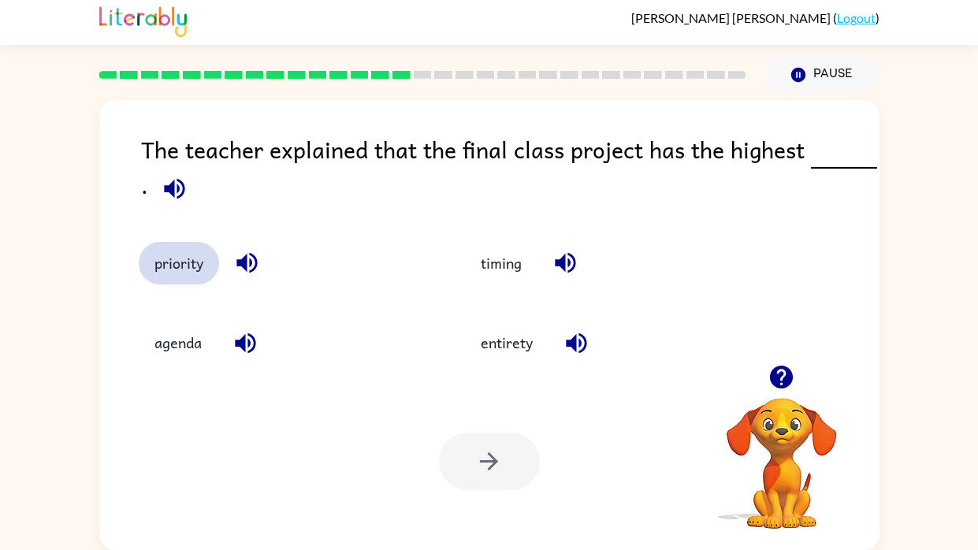
click at [188, 257] on button "priority" at bounding box center [179, 263] width 80 height 43
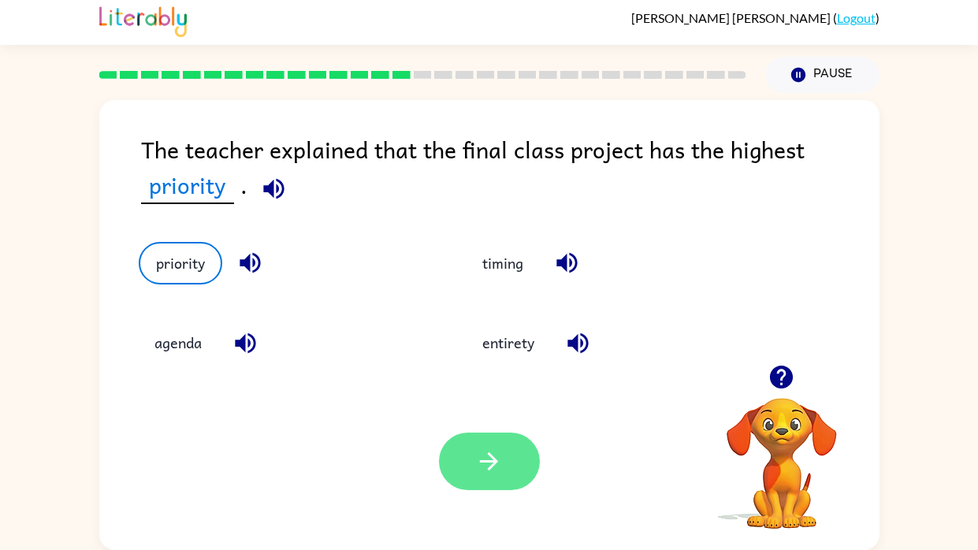
click at [516, 416] on button "button" at bounding box center [489, 462] width 101 height 58
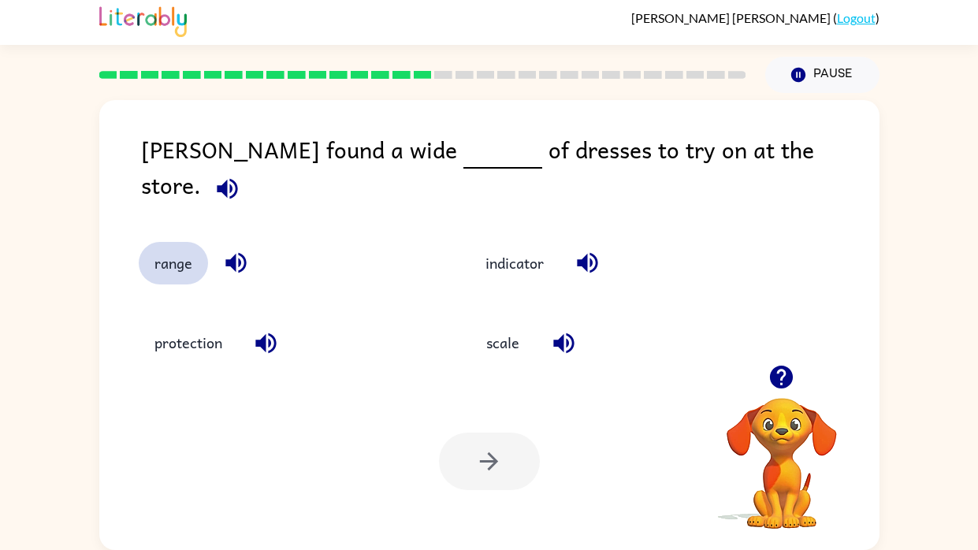
click at [171, 242] on button "range" at bounding box center [173, 263] width 69 height 43
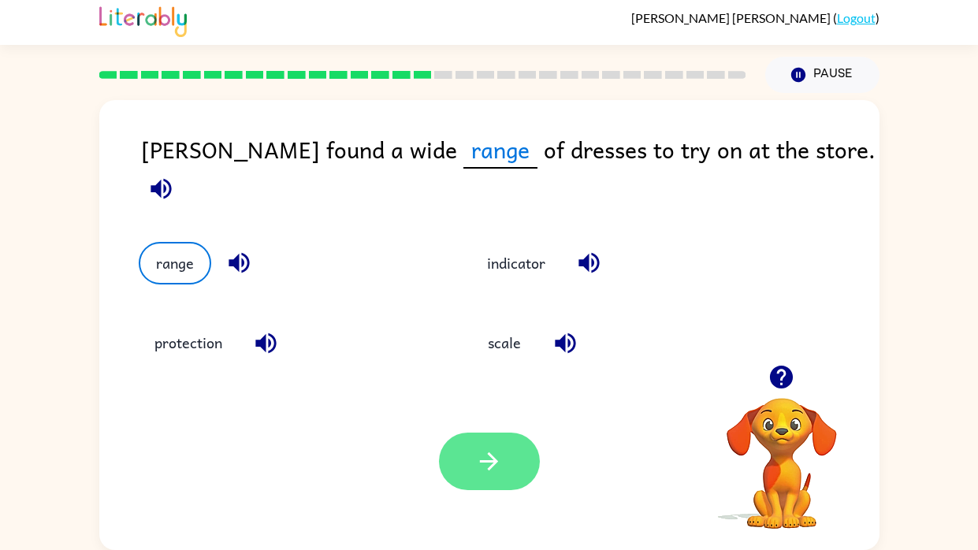
click at [481, 416] on icon "button" at bounding box center [489, 462] width 28 height 28
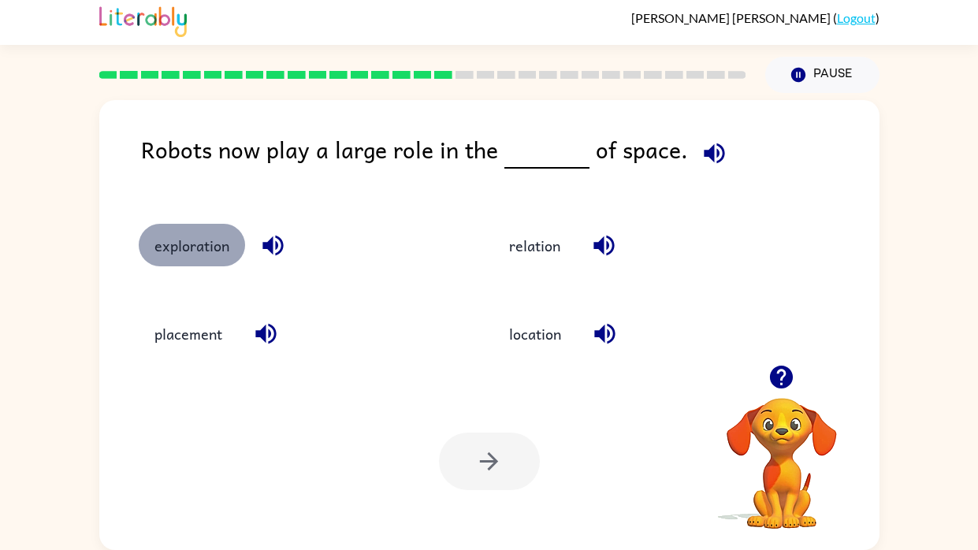
click at [202, 243] on button "exploration" at bounding box center [192, 245] width 106 height 43
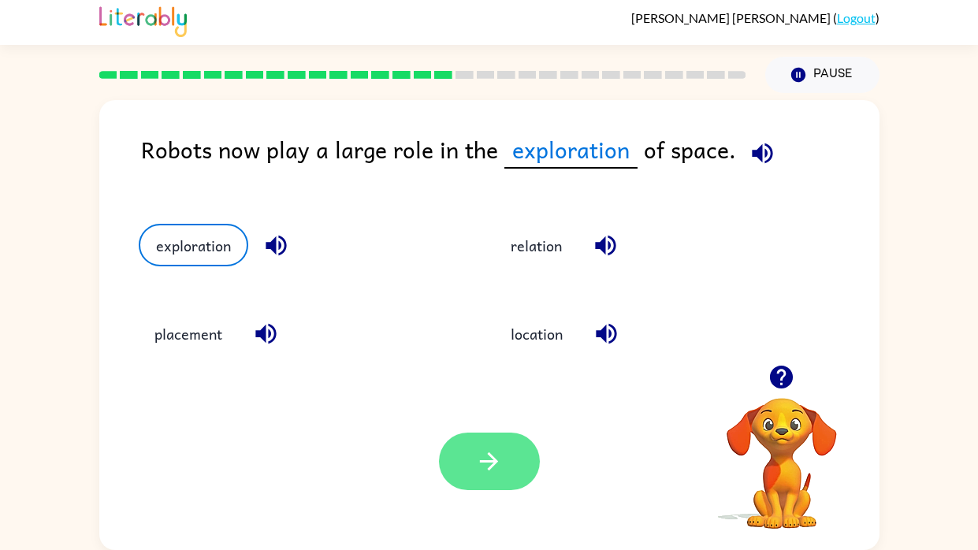
click at [514, 416] on button "button" at bounding box center [489, 462] width 101 height 58
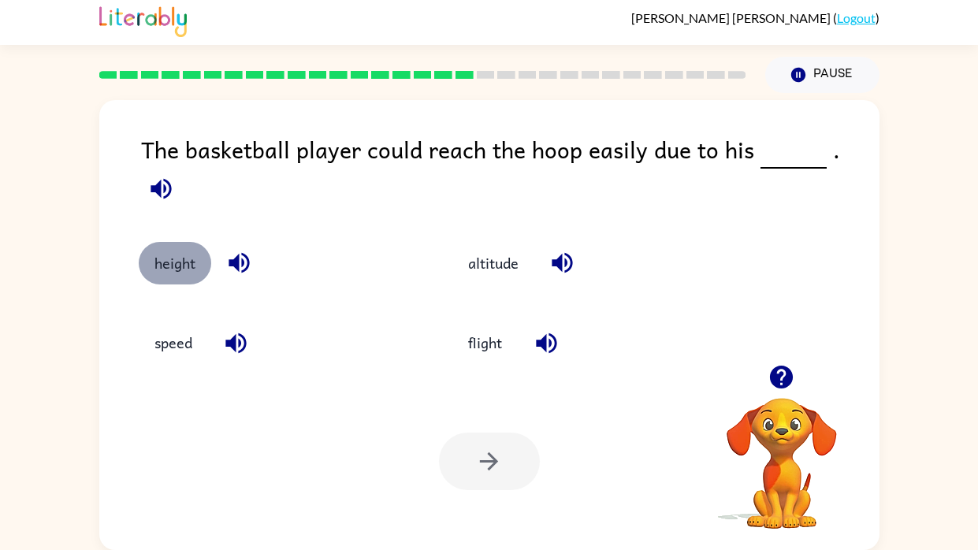
click at [191, 242] on button "height" at bounding box center [175, 263] width 72 height 43
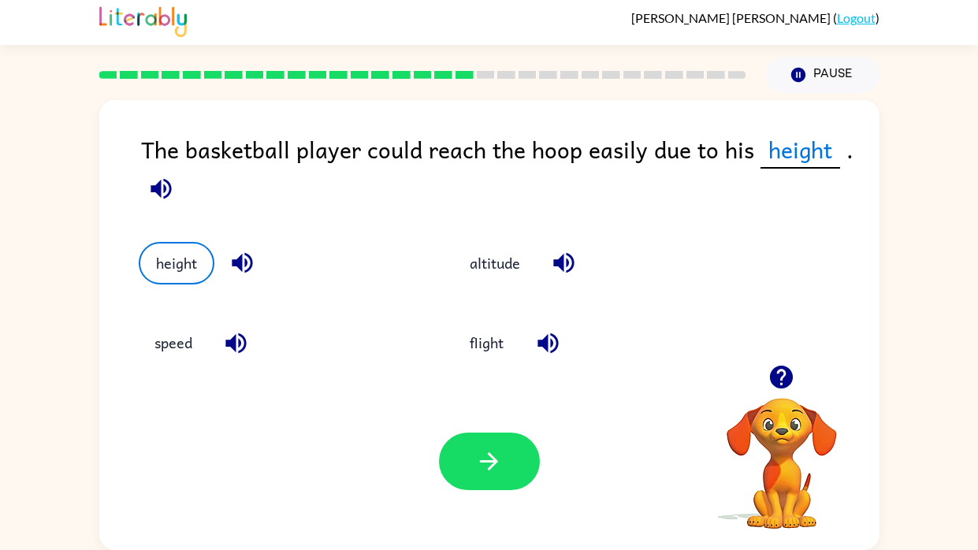
click at [489, 416] on div "Your browser must support playing .mp4 files to use Literably. Please try using…" at bounding box center [489, 461] width 780 height 177
click at [486, 416] on button "button" at bounding box center [489, 462] width 101 height 58
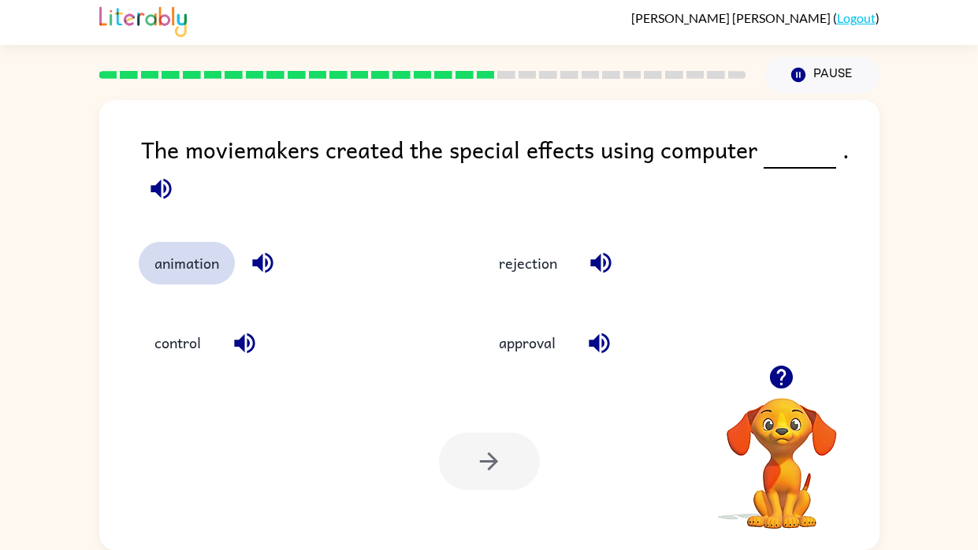
click at [207, 258] on button "animation" at bounding box center [187, 263] width 96 height 43
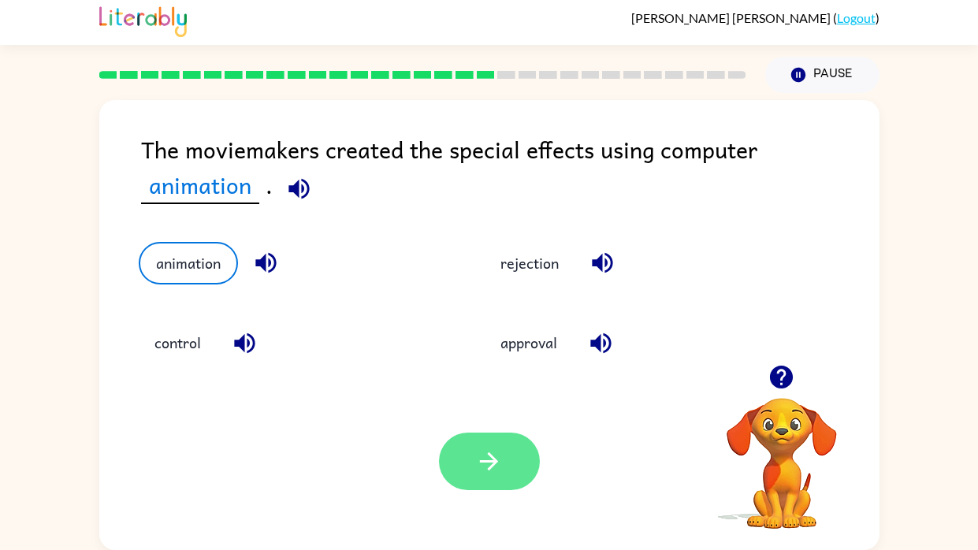
click at [485, 416] on icon "button" at bounding box center [489, 462] width 28 height 28
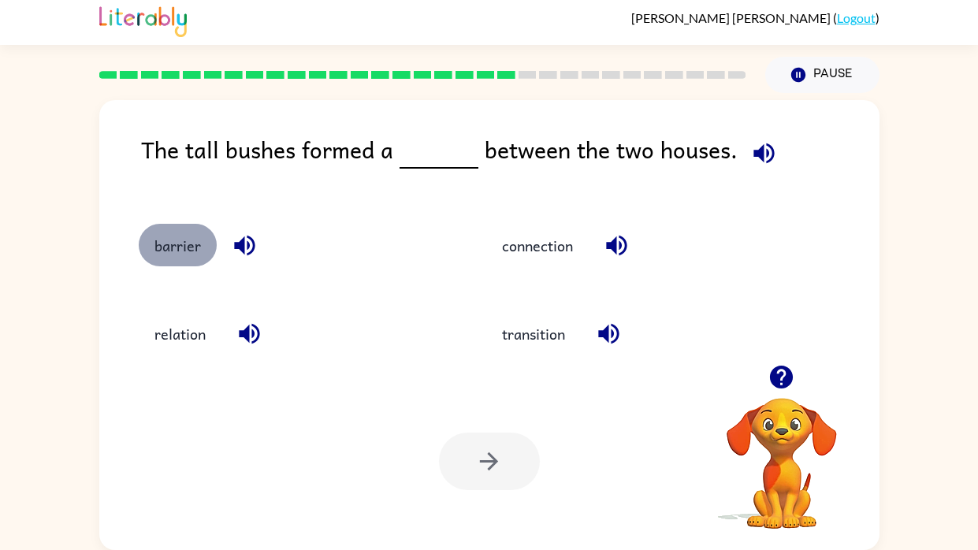
click at [191, 235] on button "barrier" at bounding box center [178, 245] width 78 height 43
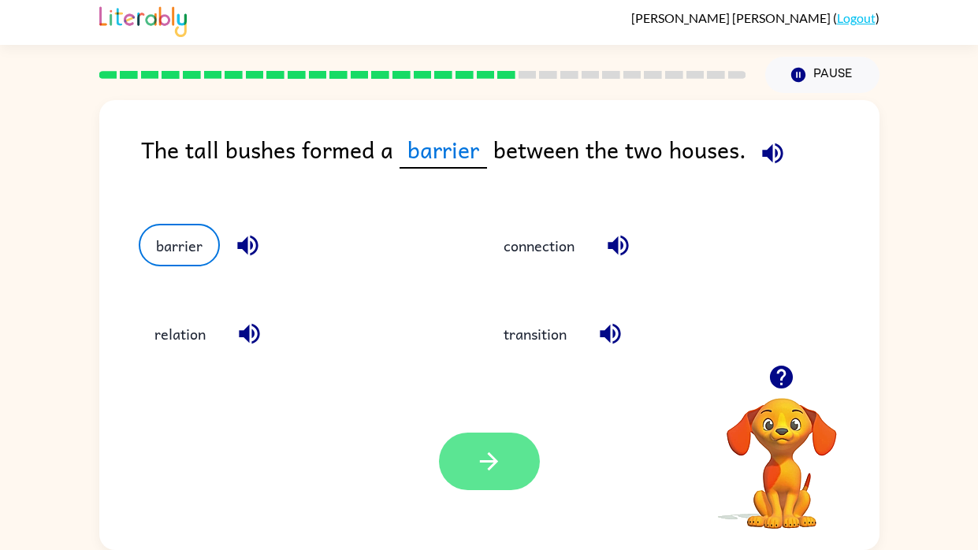
click at [478, 416] on icon "button" at bounding box center [489, 462] width 28 height 28
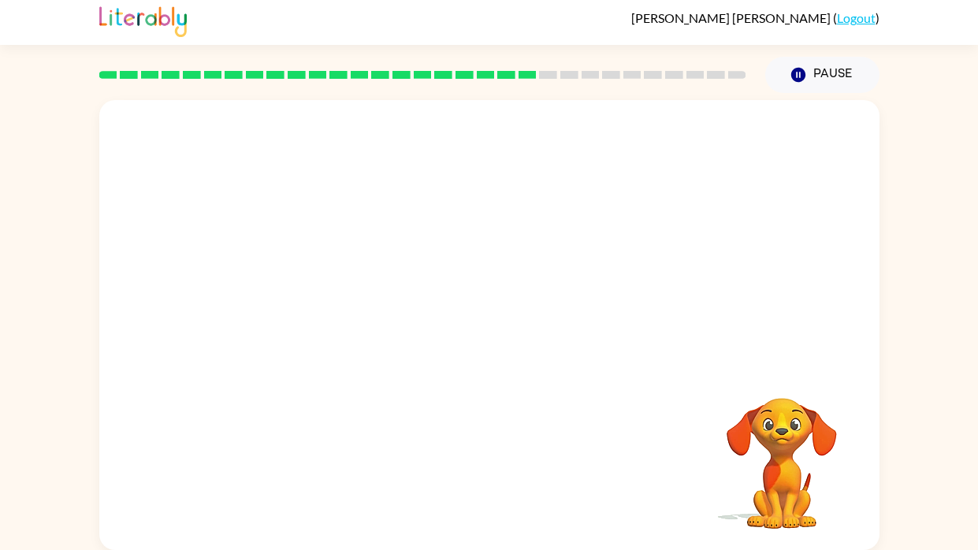
click at [344, 322] on video "Your browser must support playing .mp4 files to use Literably. Please try using…" at bounding box center [489, 232] width 780 height 265
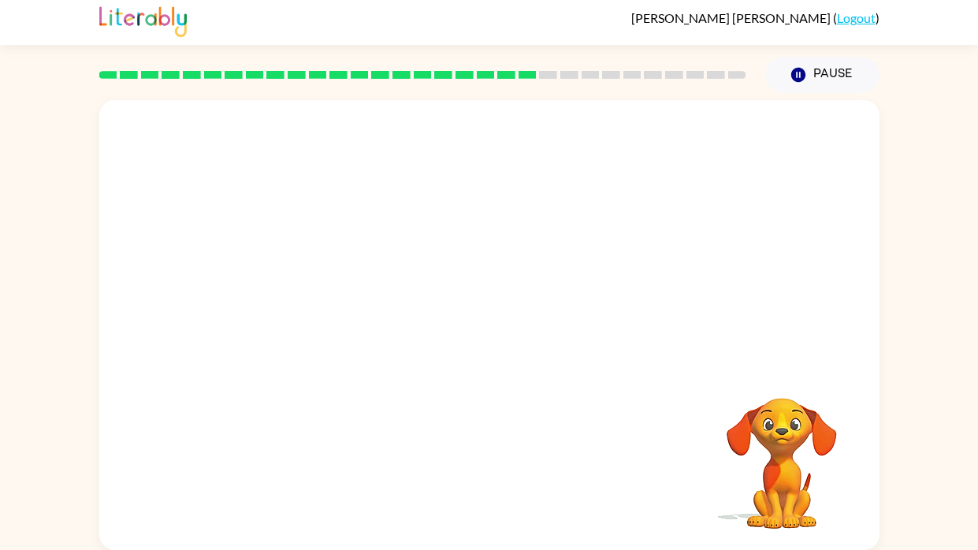
click at [344, 322] on video "Your browser must support playing .mp4 files to use Literably. Please try using…" at bounding box center [489, 232] width 780 height 265
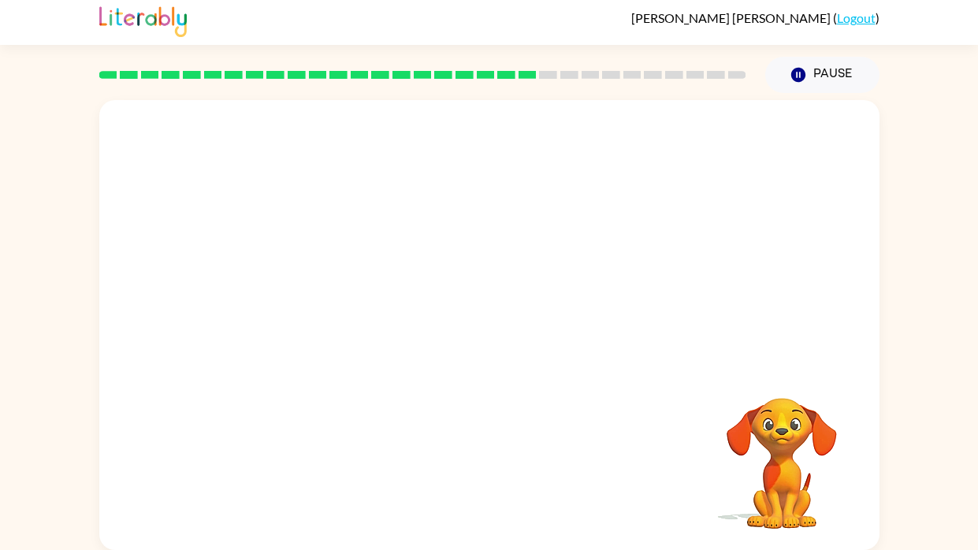
click at [343, 323] on video "Your browser must support playing .mp4 files to use Literably. Please try using…" at bounding box center [489, 232] width 780 height 265
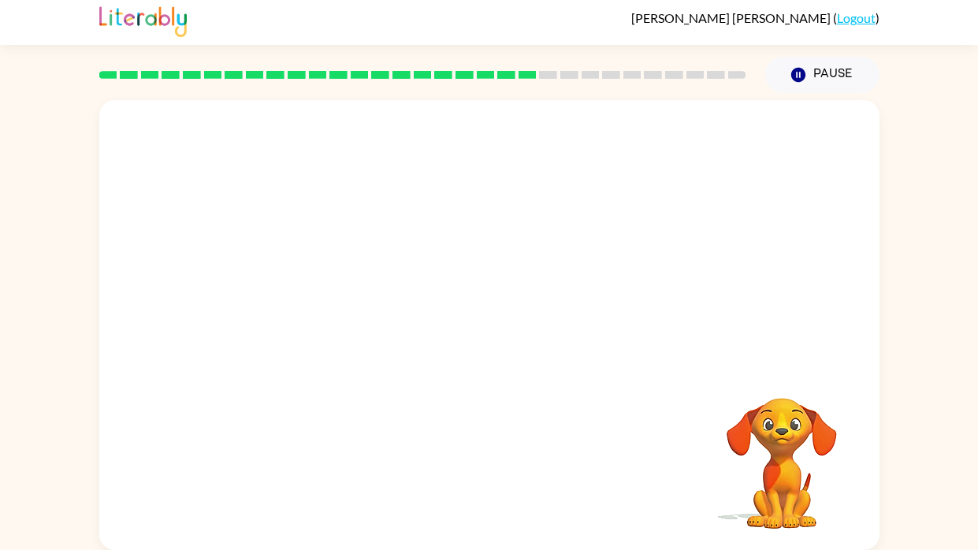
click at [343, 323] on video "Your browser must support playing .mp4 files to use Literably. Please try using…" at bounding box center [489, 232] width 780 height 265
click at [343, 324] on video "Your browser must support playing .mp4 files to use Literably. Please try using…" at bounding box center [489, 232] width 780 height 265
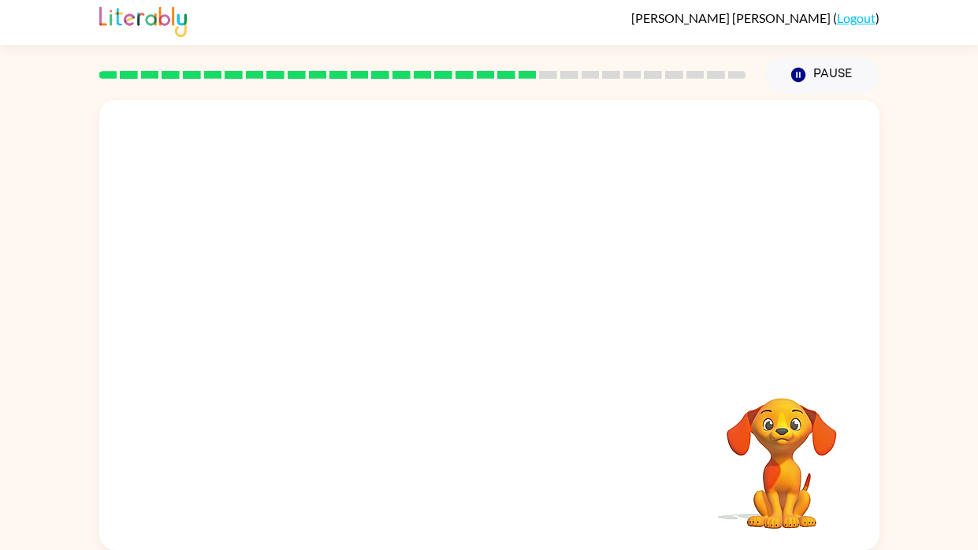
click at [343, 325] on video "Your browser must support playing .mp4 files to use Literably. Please try using…" at bounding box center [489, 232] width 780 height 265
click at [344, 331] on video "Your browser must support playing .mp4 files to use Literably. Please try using…" at bounding box center [489, 232] width 780 height 265
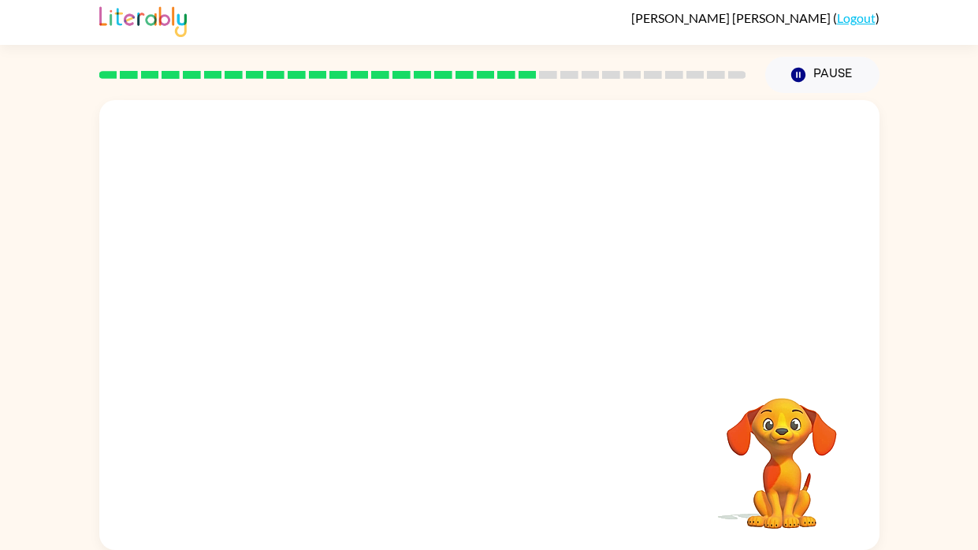
click at [344, 331] on video "Your browser must support playing .mp4 files to use Literably. Please try using…" at bounding box center [489, 232] width 780 height 265
click at [322, 310] on video "Your browser must support playing .mp4 files to use Literably. Please try using…" at bounding box center [489, 232] width 780 height 265
click at [496, 336] on video "Your browser must support playing .mp4 files to use Literably. Please try using…" at bounding box center [489, 232] width 780 height 265
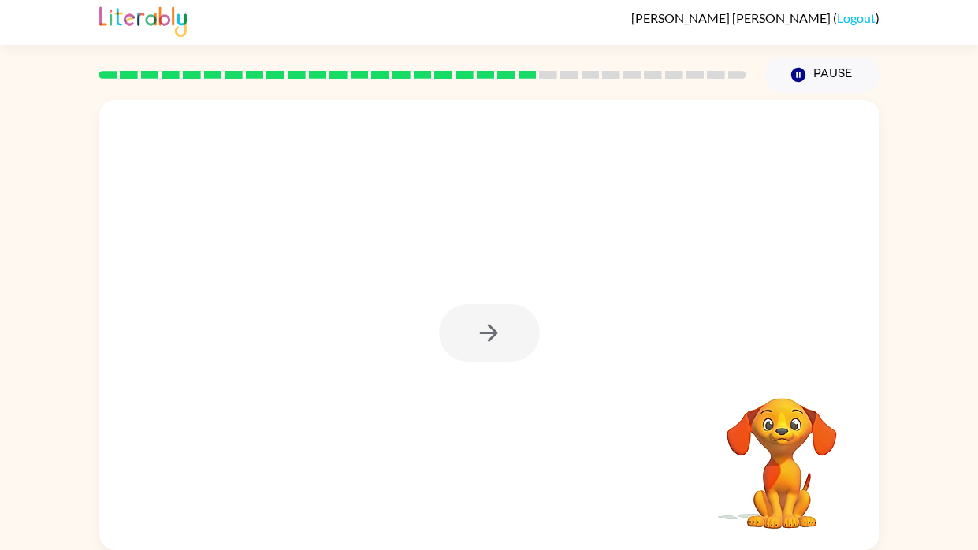
click at [496, 336] on div at bounding box center [489, 333] width 101 height 58
click at [496, 336] on icon "button" at bounding box center [489, 333] width 28 height 28
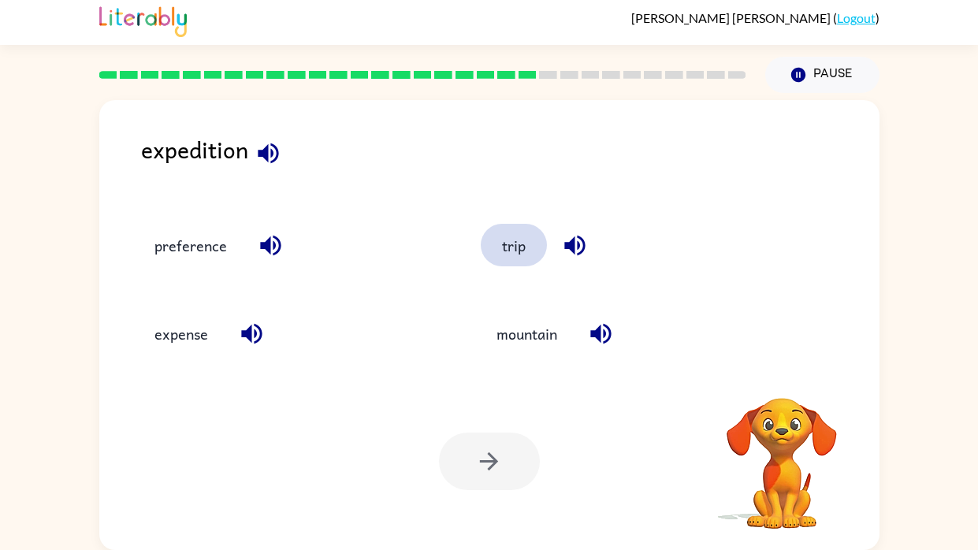
click at [512, 248] on button "trip" at bounding box center [514, 245] width 66 height 43
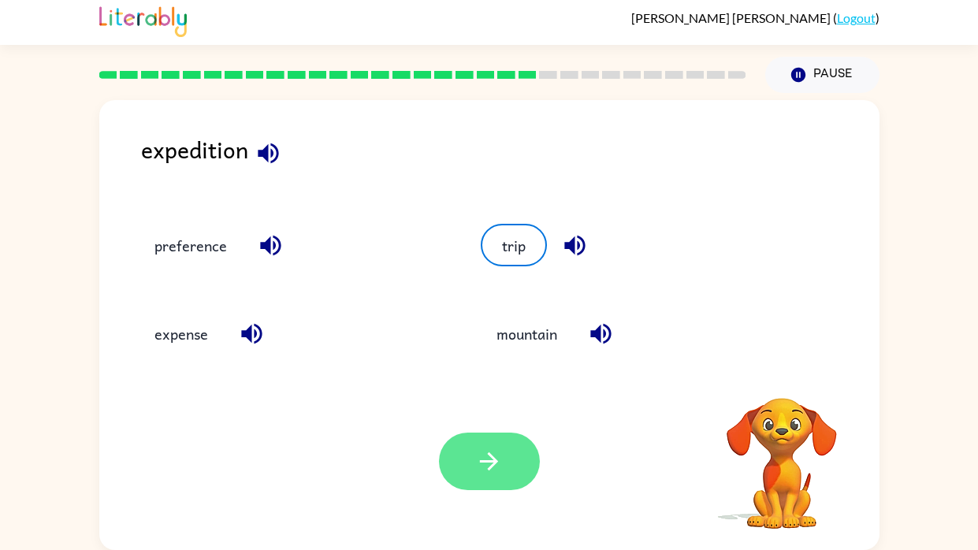
click at [491, 416] on button "button" at bounding box center [489, 462] width 101 height 58
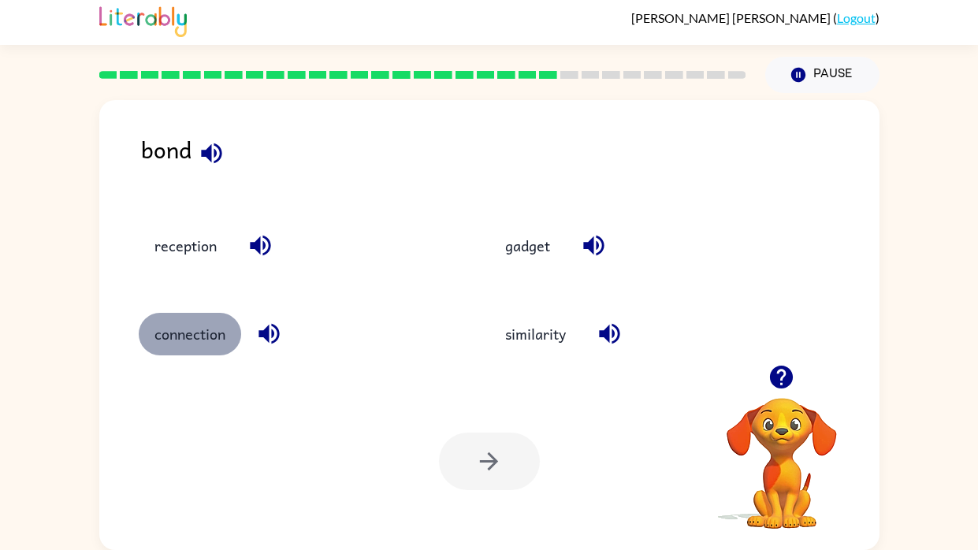
click at [191, 327] on button "connection" at bounding box center [190, 334] width 102 height 43
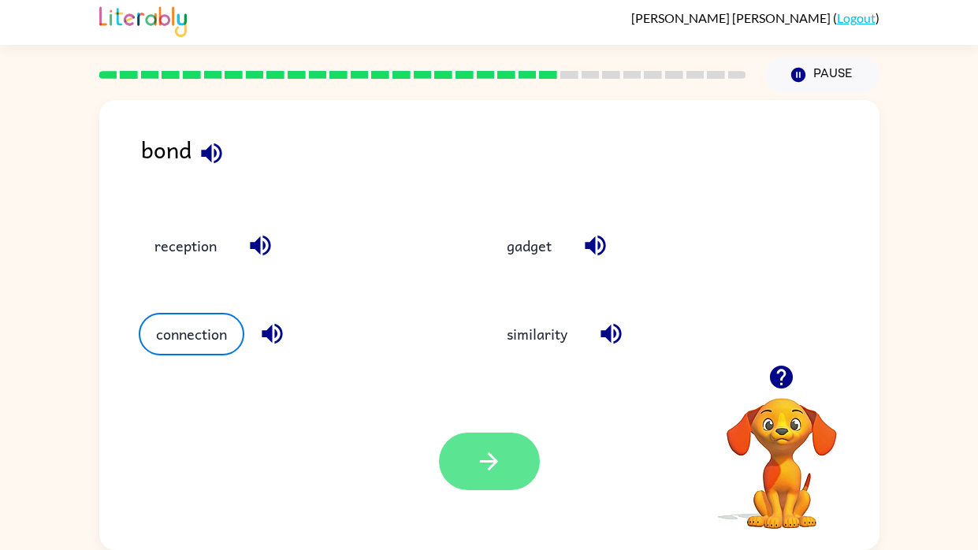
click at [498, 416] on button "button" at bounding box center [489, 462] width 101 height 58
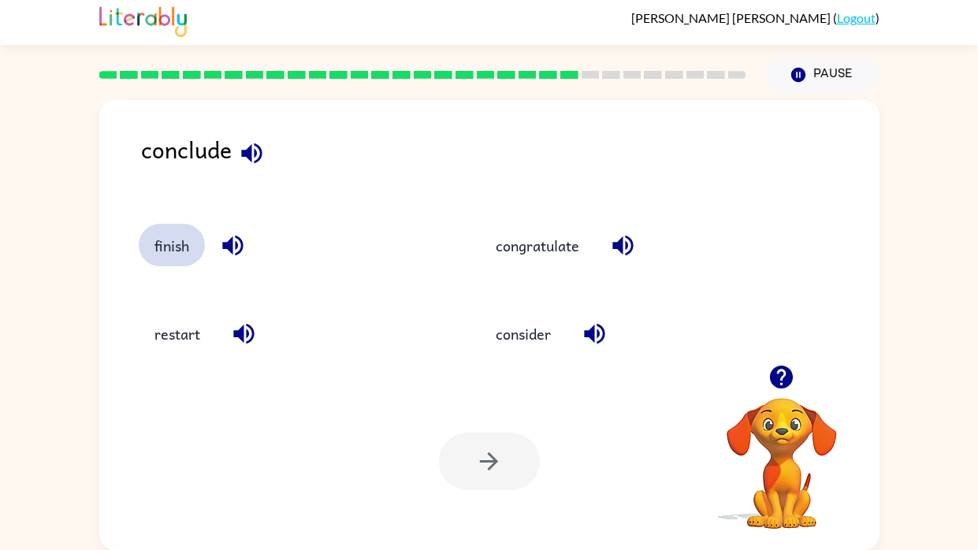
click at [167, 259] on button "finish" at bounding box center [172, 245] width 66 height 43
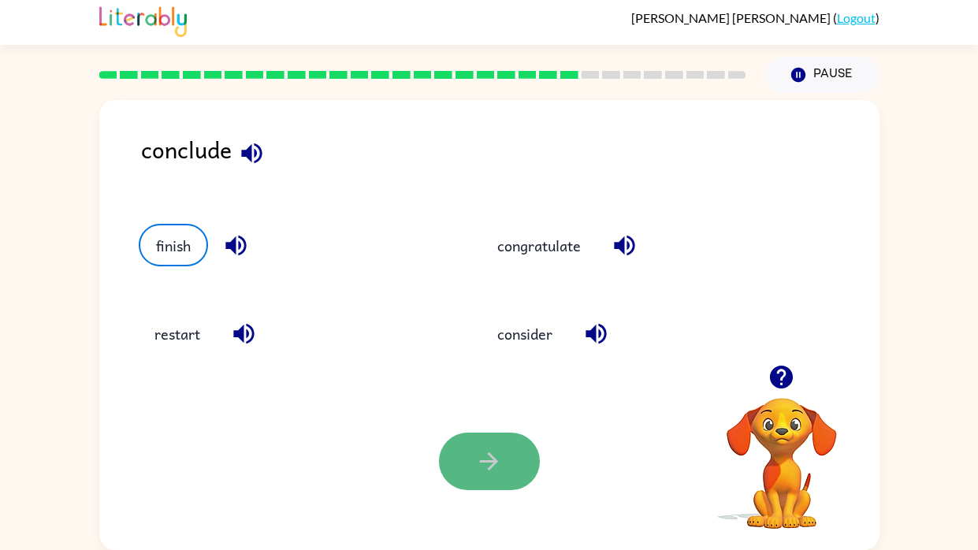
click at [479, 416] on icon "button" at bounding box center [489, 462] width 28 height 28
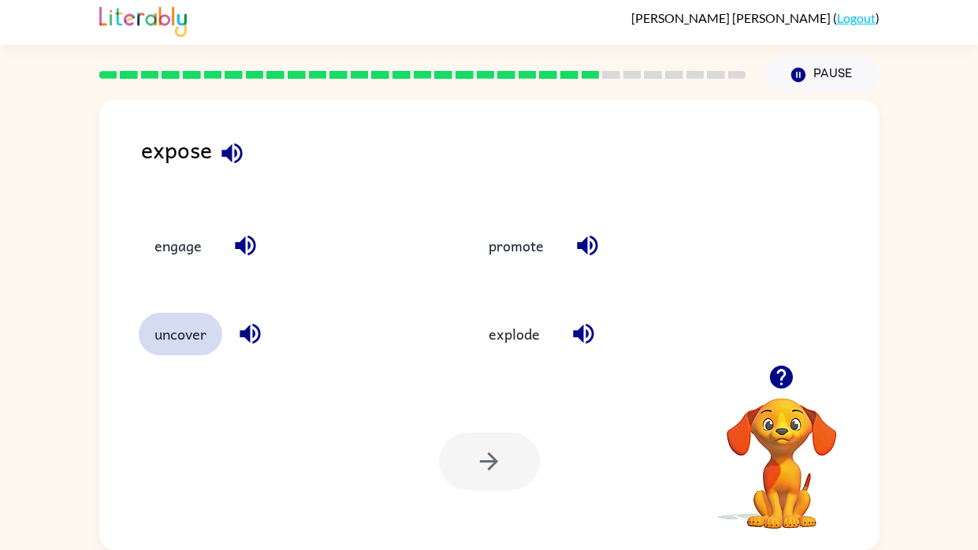
click at [180, 342] on button "uncover" at bounding box center [181, 334] width 84 height 43
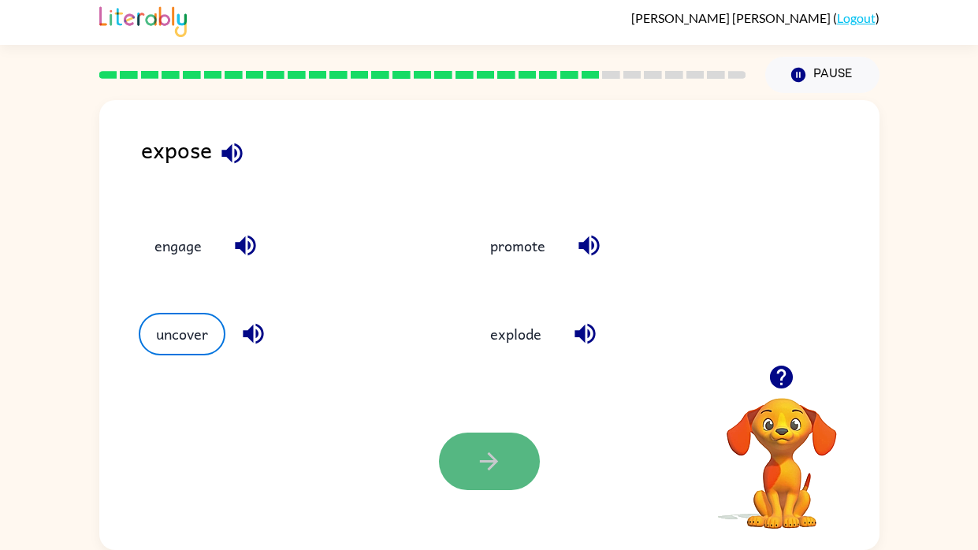
click at [497, 416] on icon "button" at bounding box center [489, 462] width 28 height 28
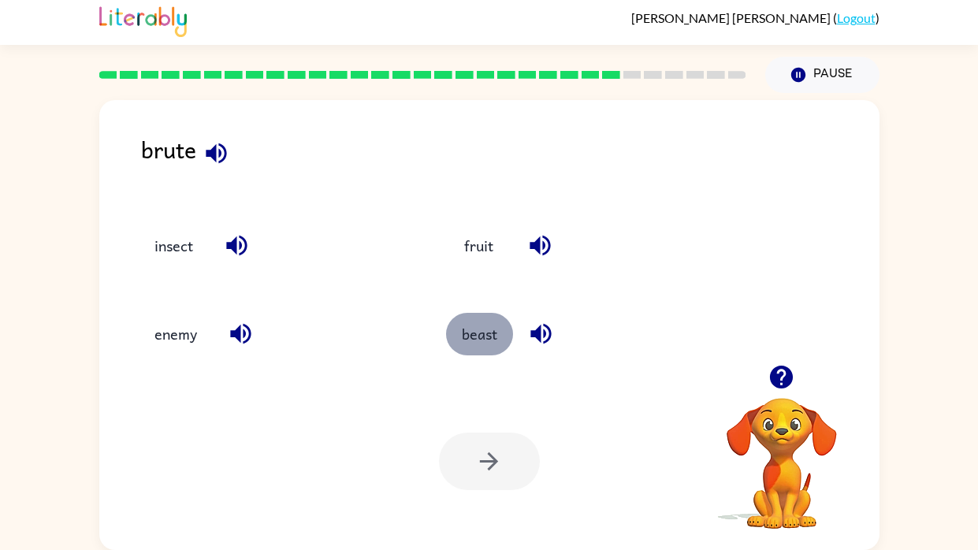
click at [462, 340] on button "beast" at bounding box center [479, 334] width 67 height 43
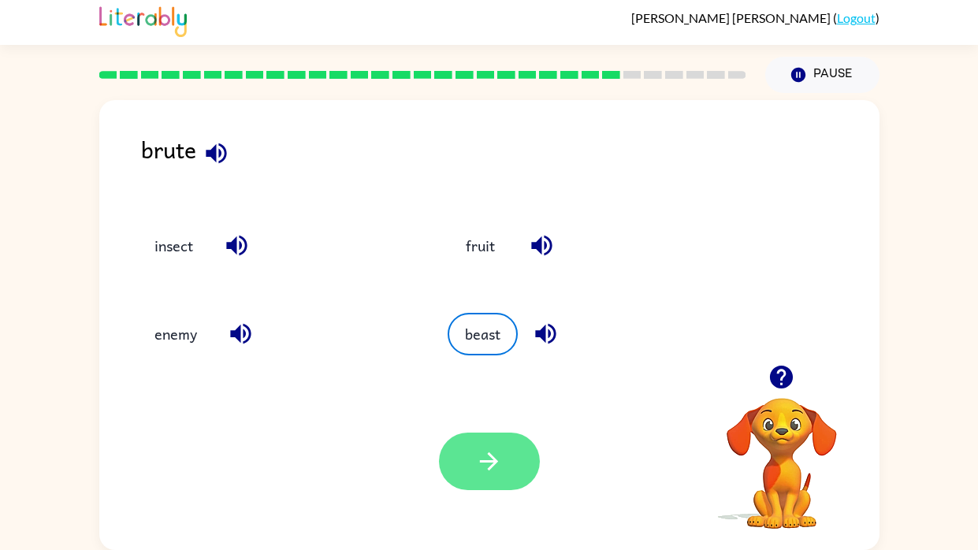
click at [489, 416] on icon "button" at bounding box center [489, 462] width 28 height 28
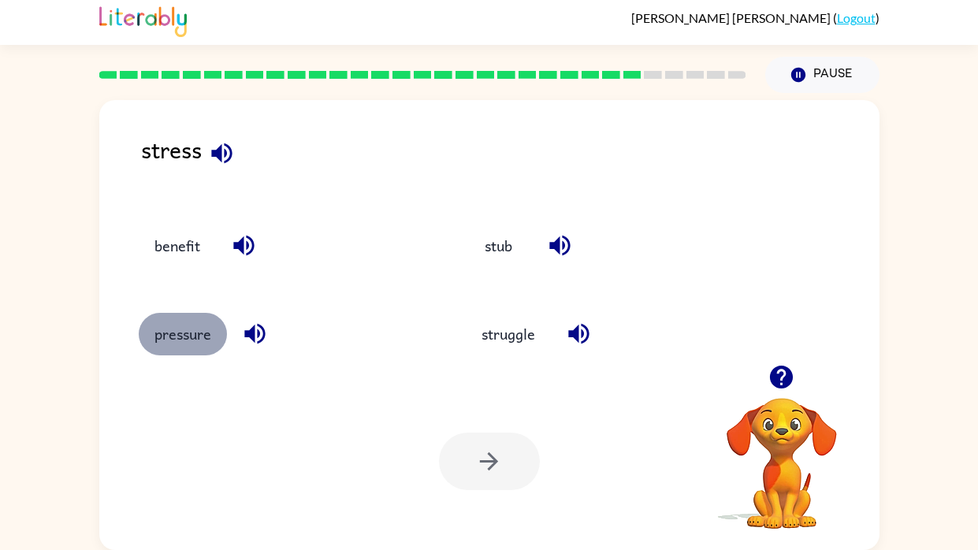
click at [173, 333] on button "pressure" at bounding box center [183, 334] width 88 height 43
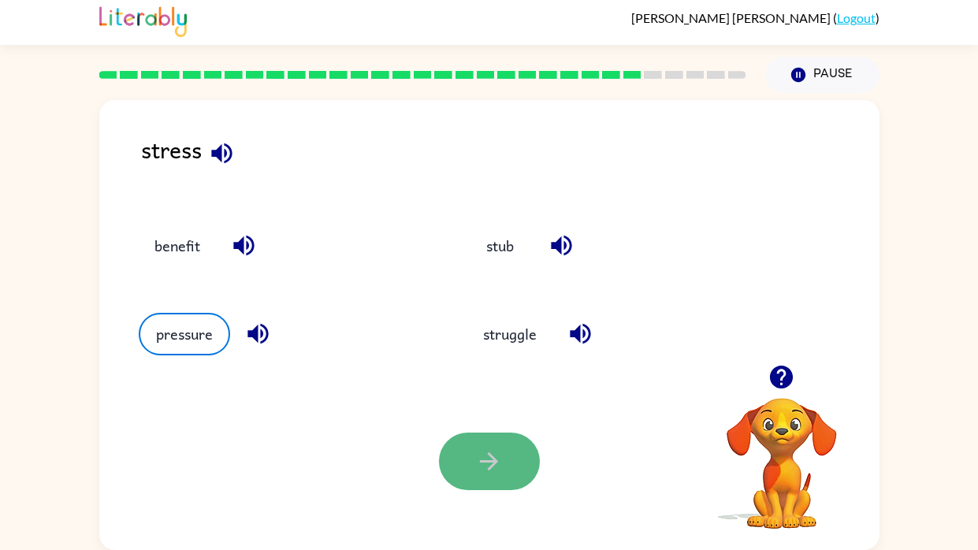
click at [485, 416] on button "button" at bounding box center [489, 462] width 101 height 58
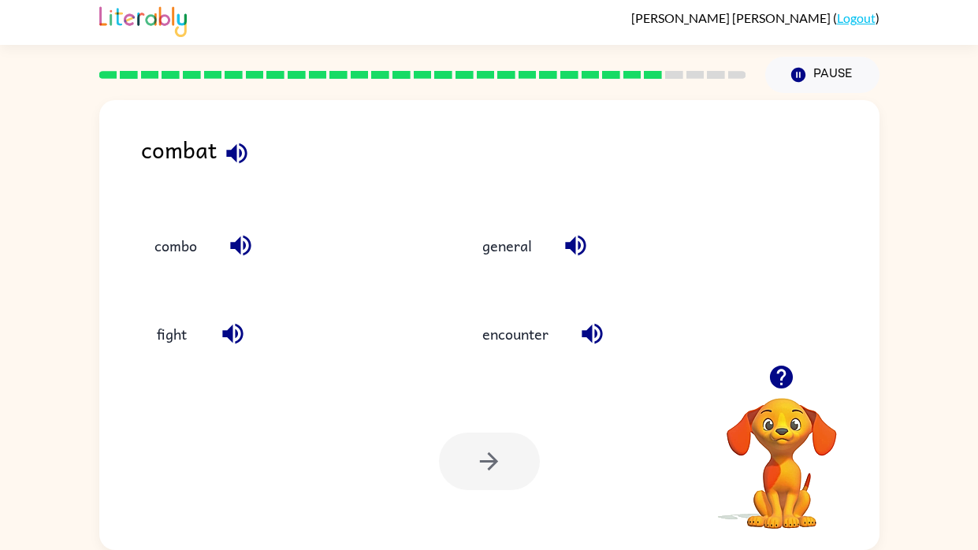
click at [134, 351] on div "fight" at bounding box center [273, 327] width 329 height 88
click at [165, 344] on button "fight" at bounding box center [172, 334] width 66 height 43
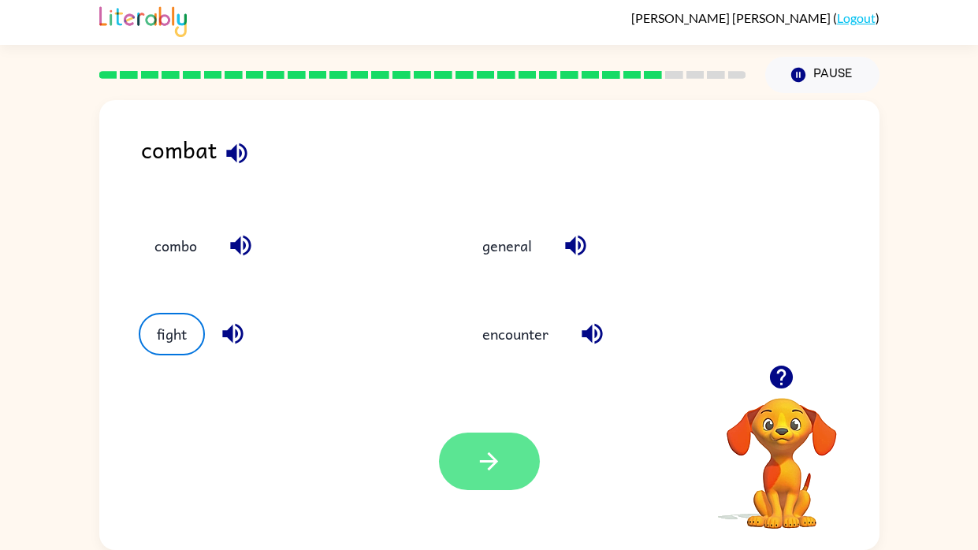
click at [454, 416] on button "button" at bounding box center [489, 462] width 101 height 58
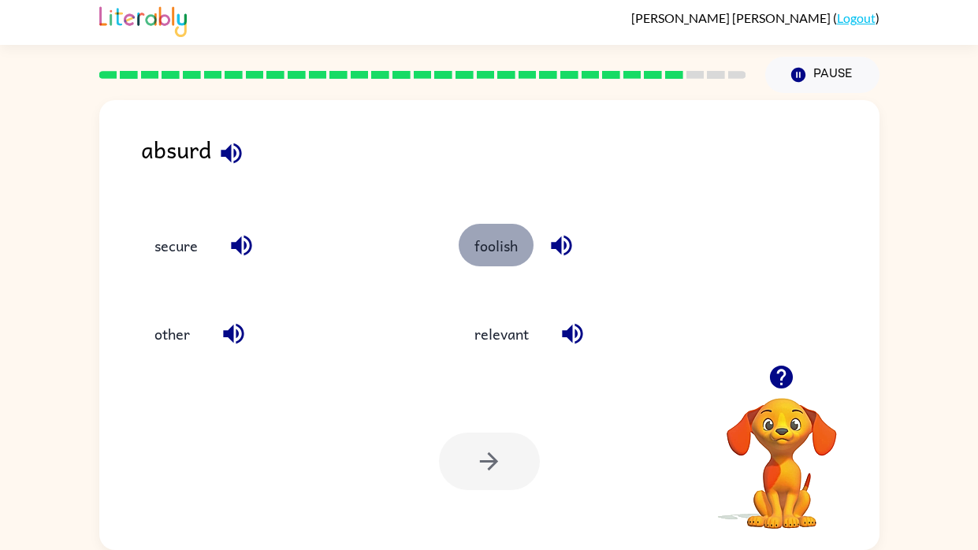
click at [492, 245] on button "foolish" at bounding box center [496, 245] width 75 height 43
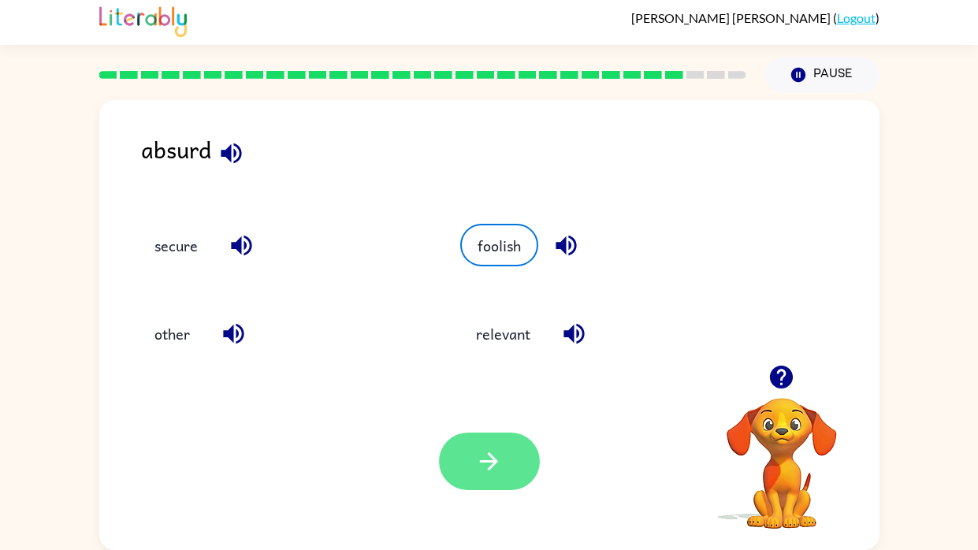
click at [500, 416] on icon "button" at bounding box center [489, 462] width 28 height 28
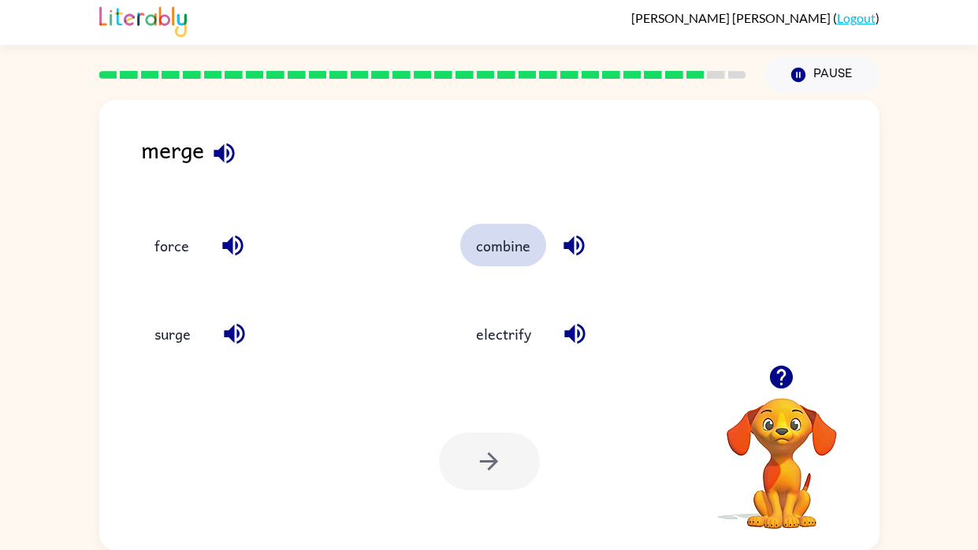
click at [502, 264] on button "combine" at bounding box center [503, 245] width 86 height 43
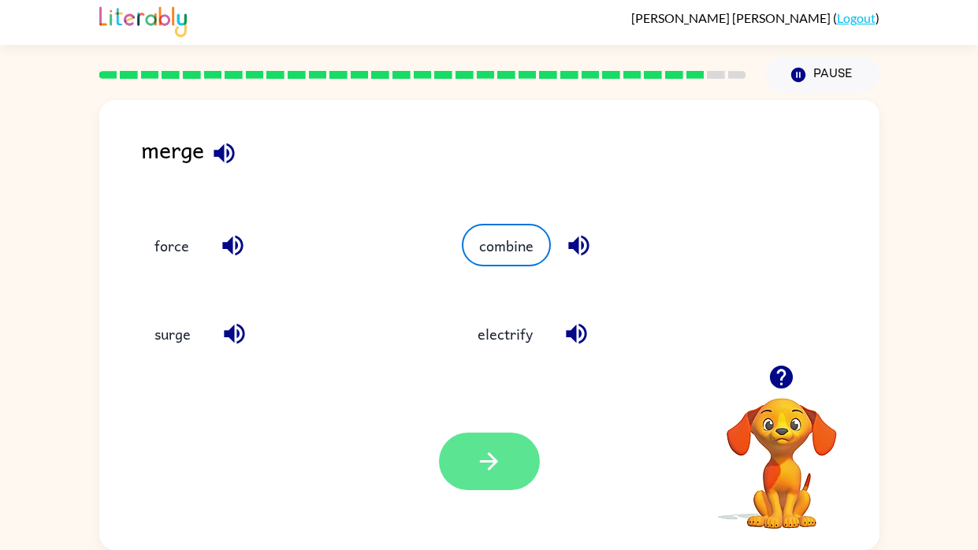
click at [481, 416] on icon "button" at bounding box center [489, 462] width 28 height 28
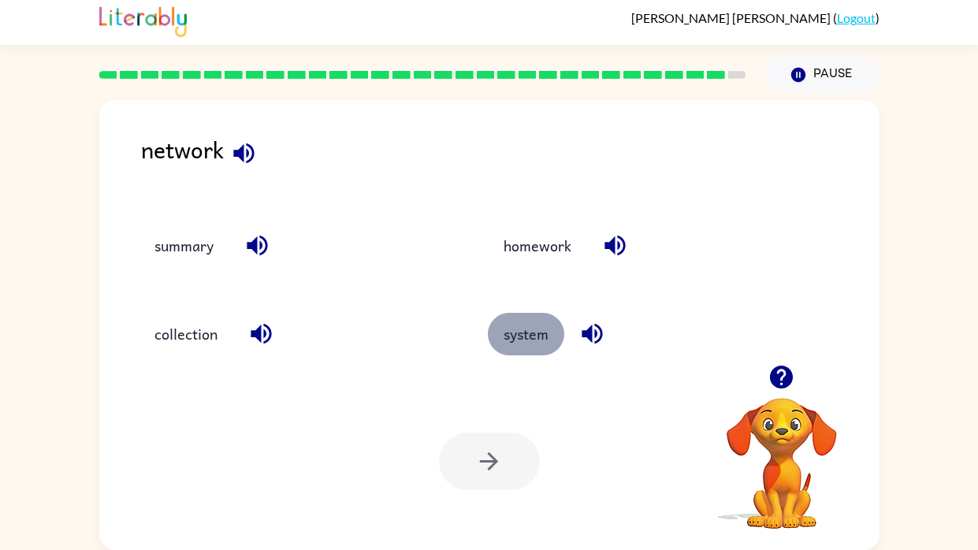
click at [520, 351] on button "system" at bounding box center [526, 334] width 76 height 43
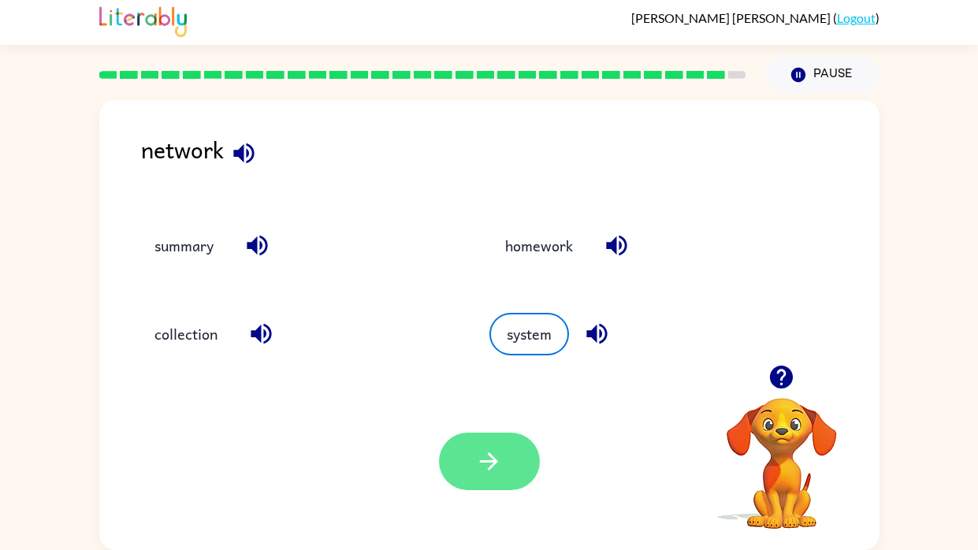
click at [485, 416] on button "button" at bounding box center [489, 462] width 101 height 58
